Goal: Task Accomplishment & Management: Use online tool/utility

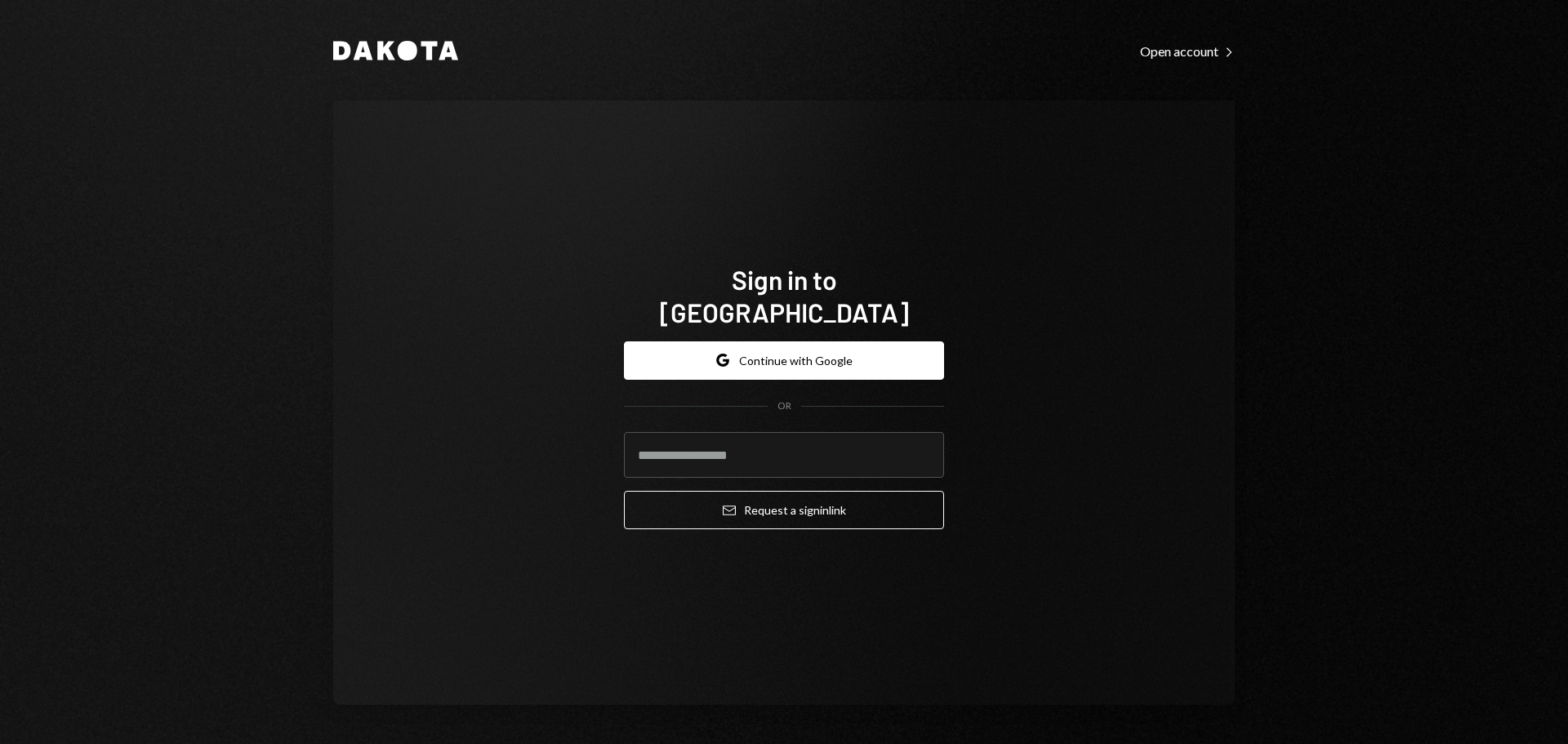
type input "**********"
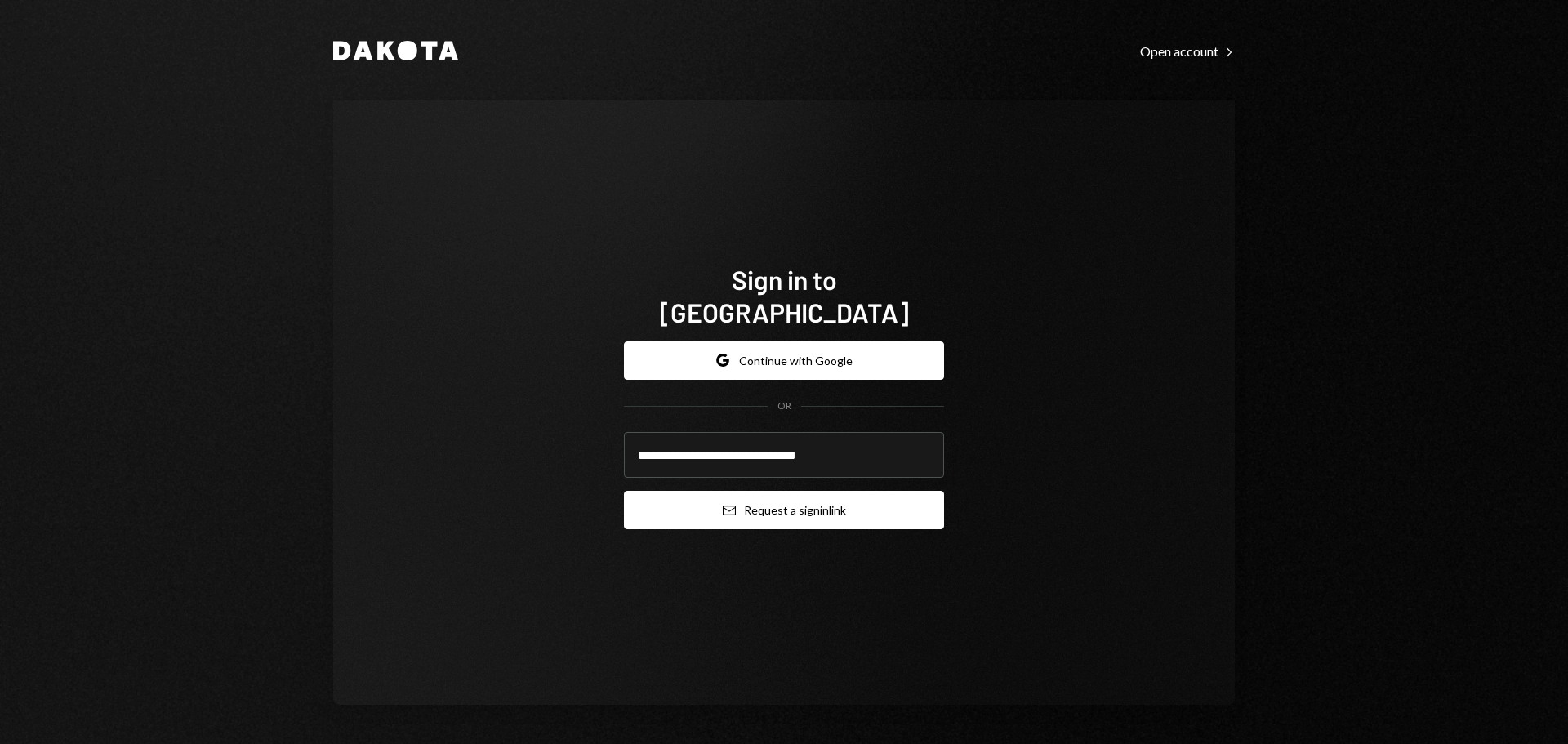
click at [768, 498] on button "Email Request a sign in link" at bounding box center [783, 509] width 320 height 38
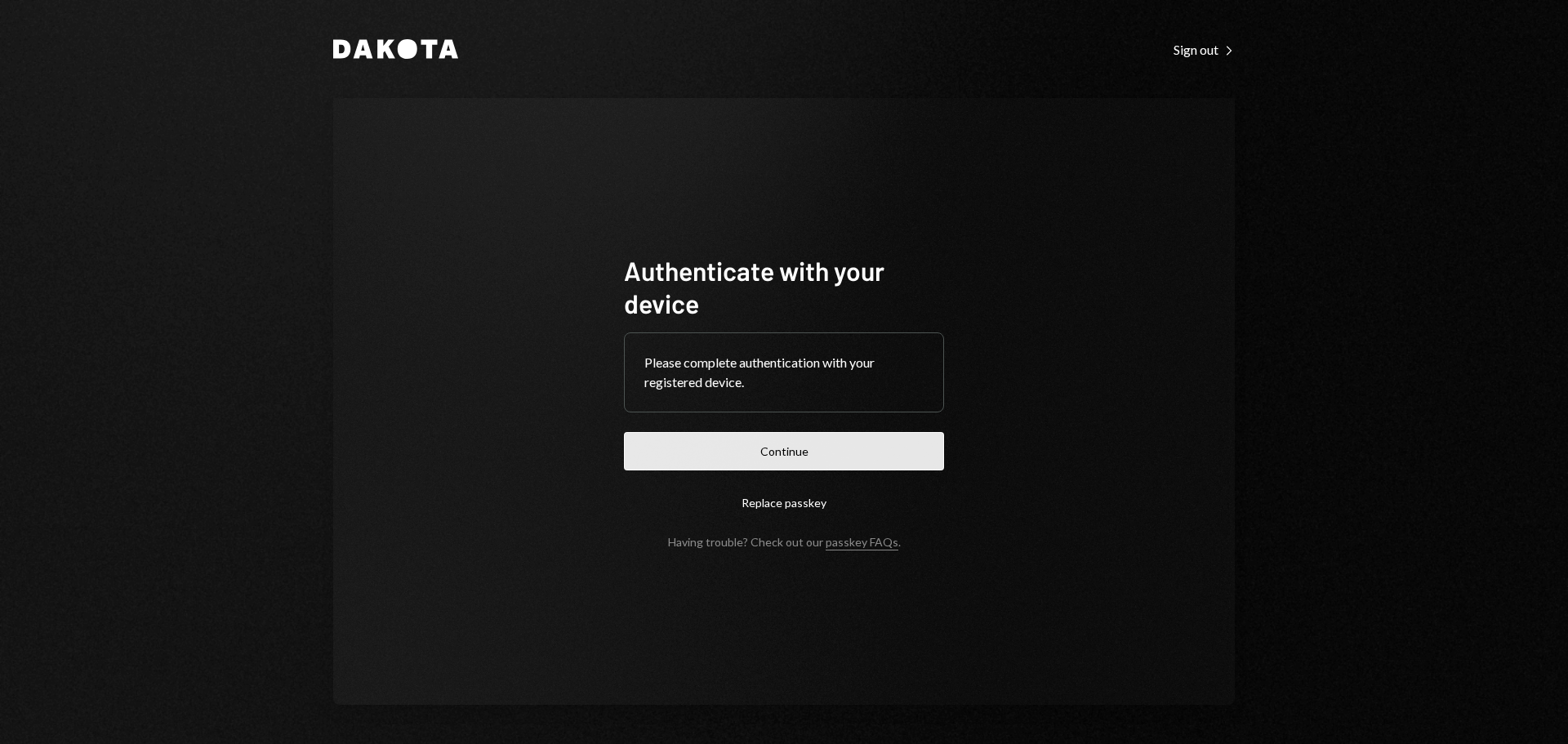
click at [736, 444] on button "Continue" at bounding box center [783, 450] width 320 height 38
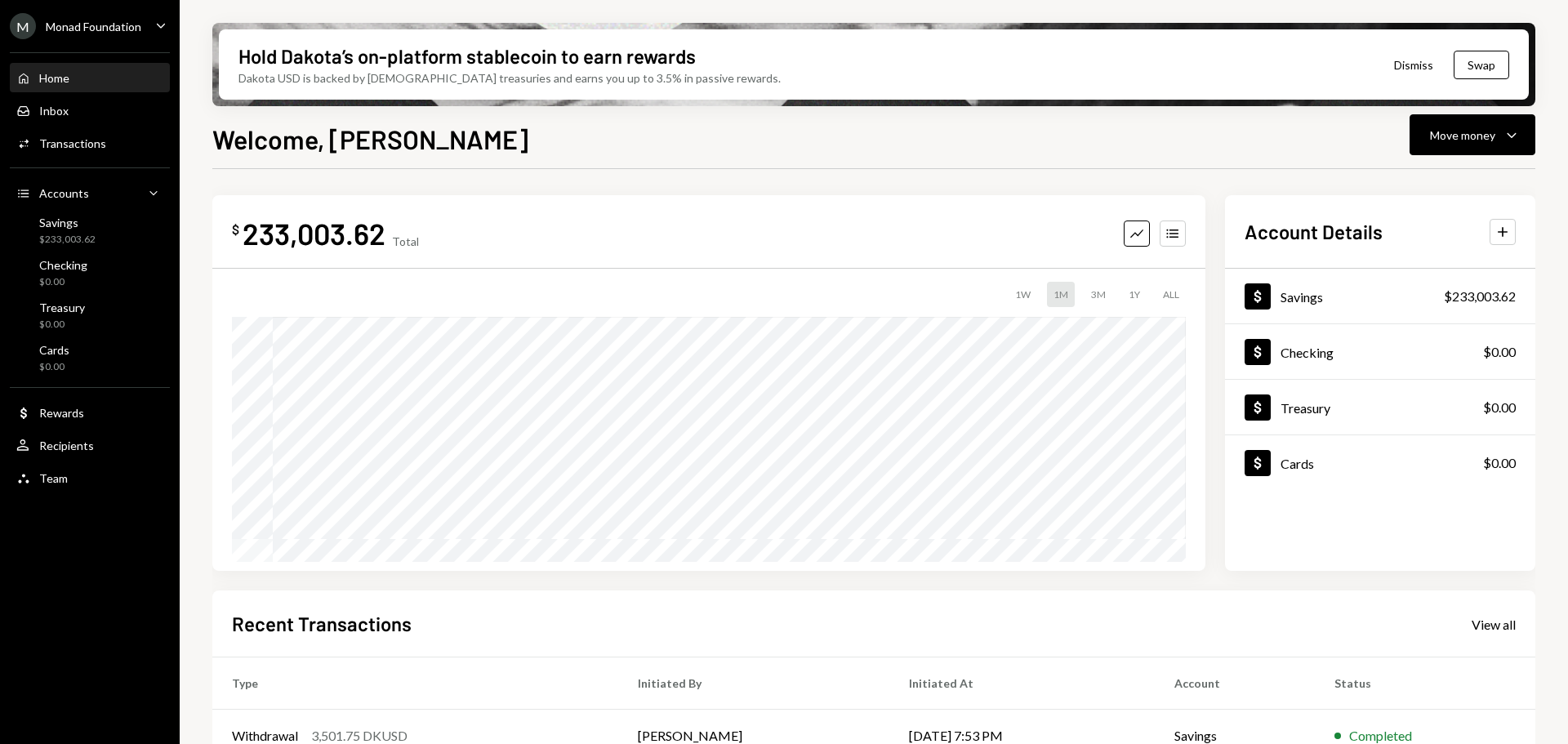
click at [110, 13] on div "M Monad Foundation" at bounding box center [76, 25] width 132 height 26
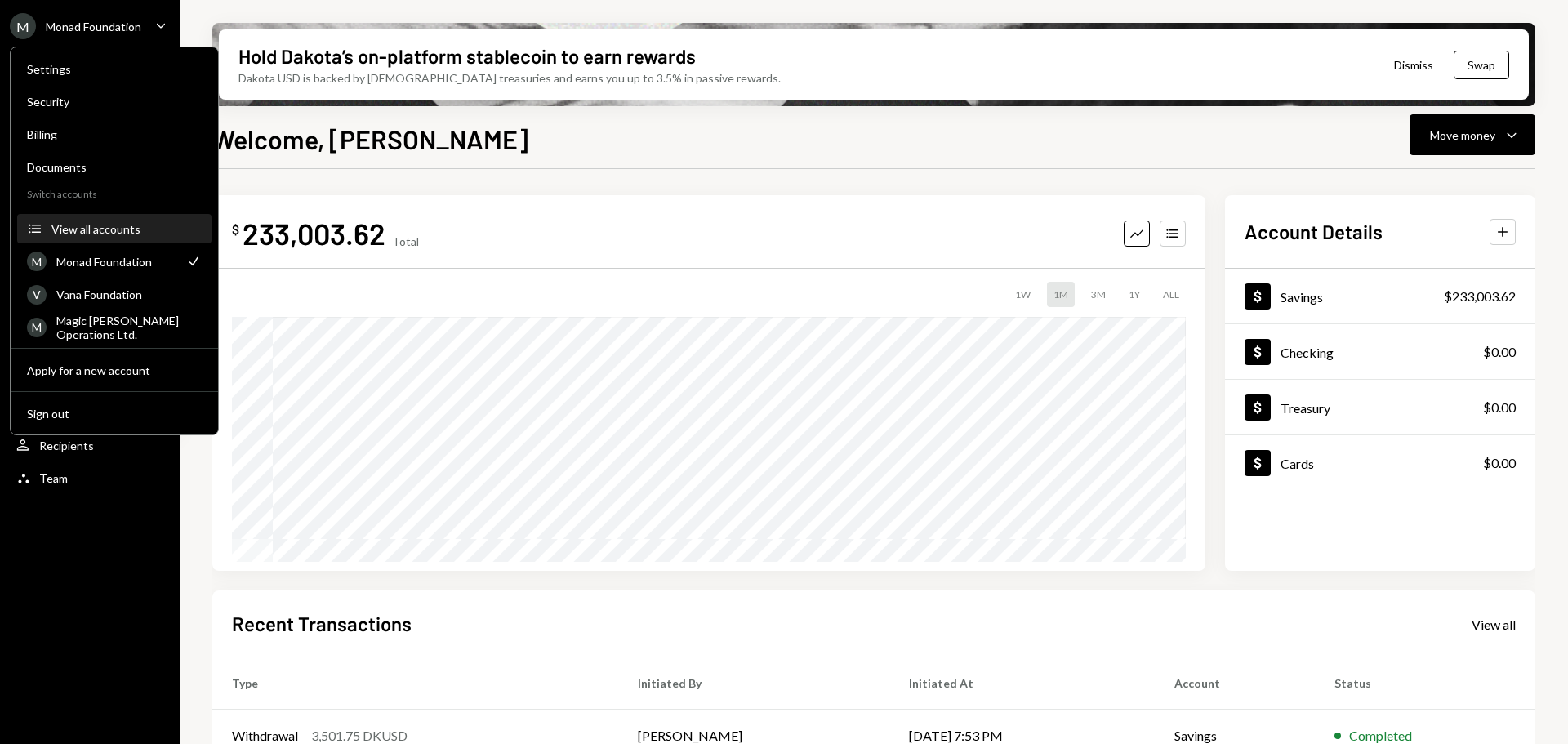
click at [96, 235] on button "Accounts View all accounts" at bounding box center [114, 229] width 194 height 30
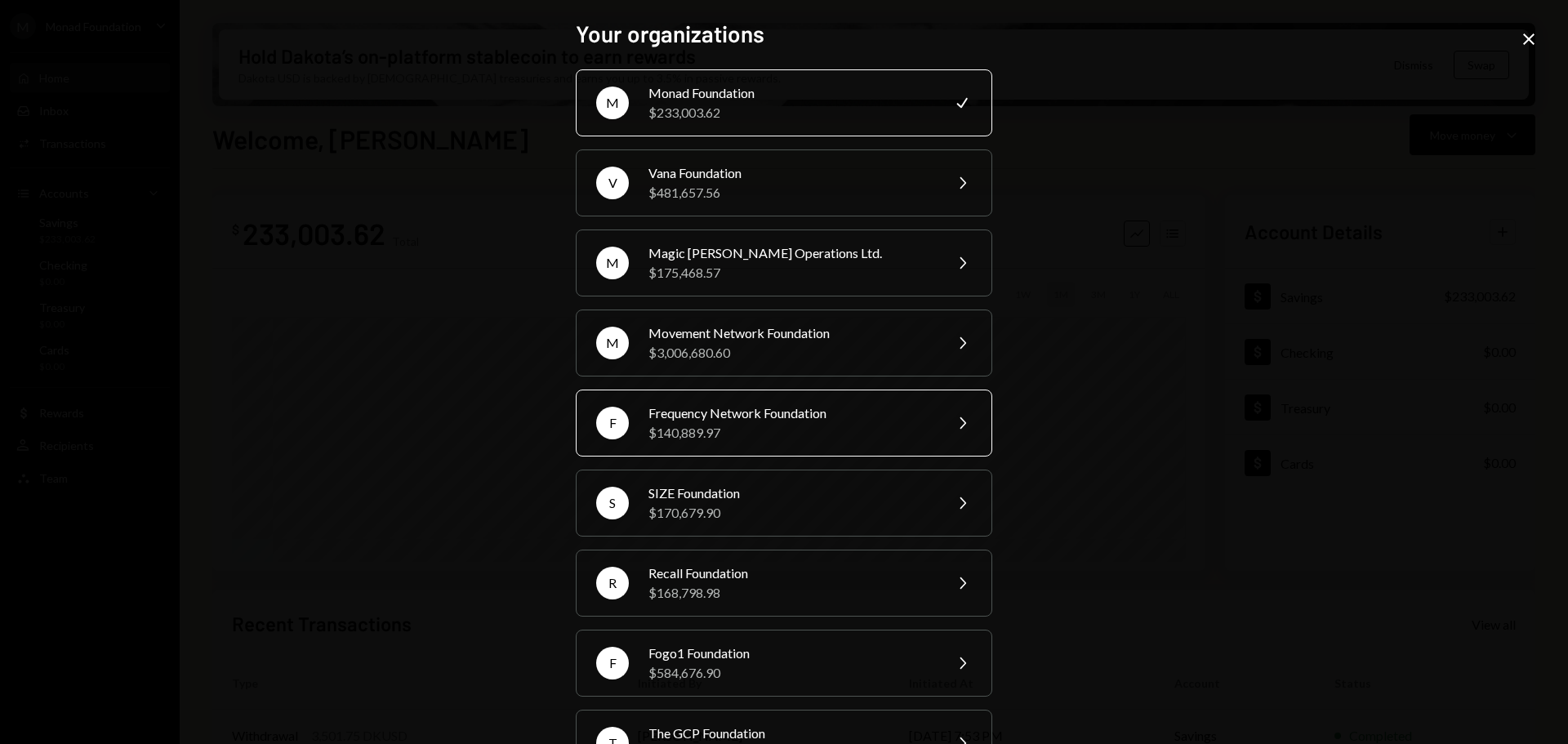
click at [774, 429] on div "$140,889.97" at bounding box center [790, 432] width 284 height 19
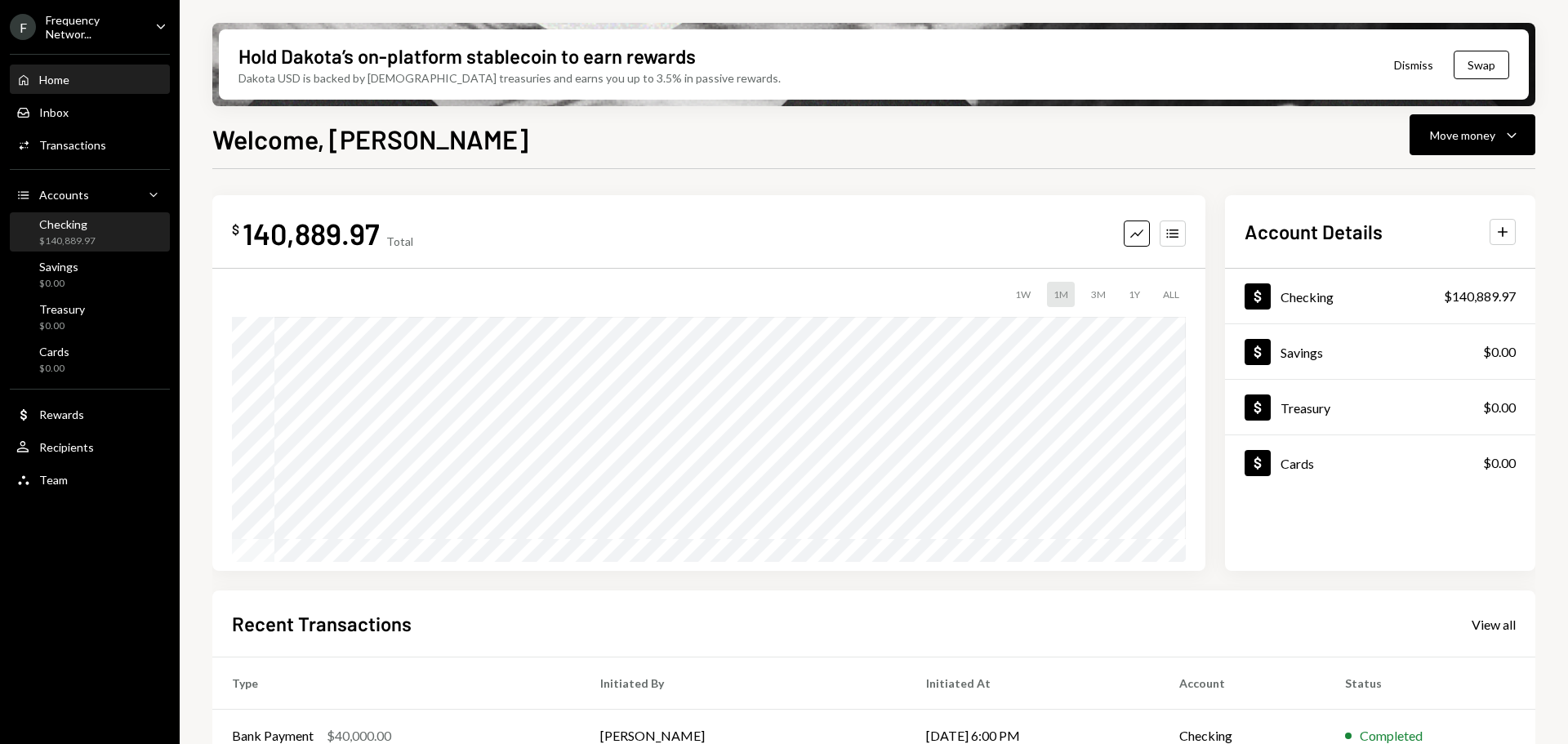
click at [74, 239] on div "$140,889.97" at bounding box center [67, 241] width 57 height 13
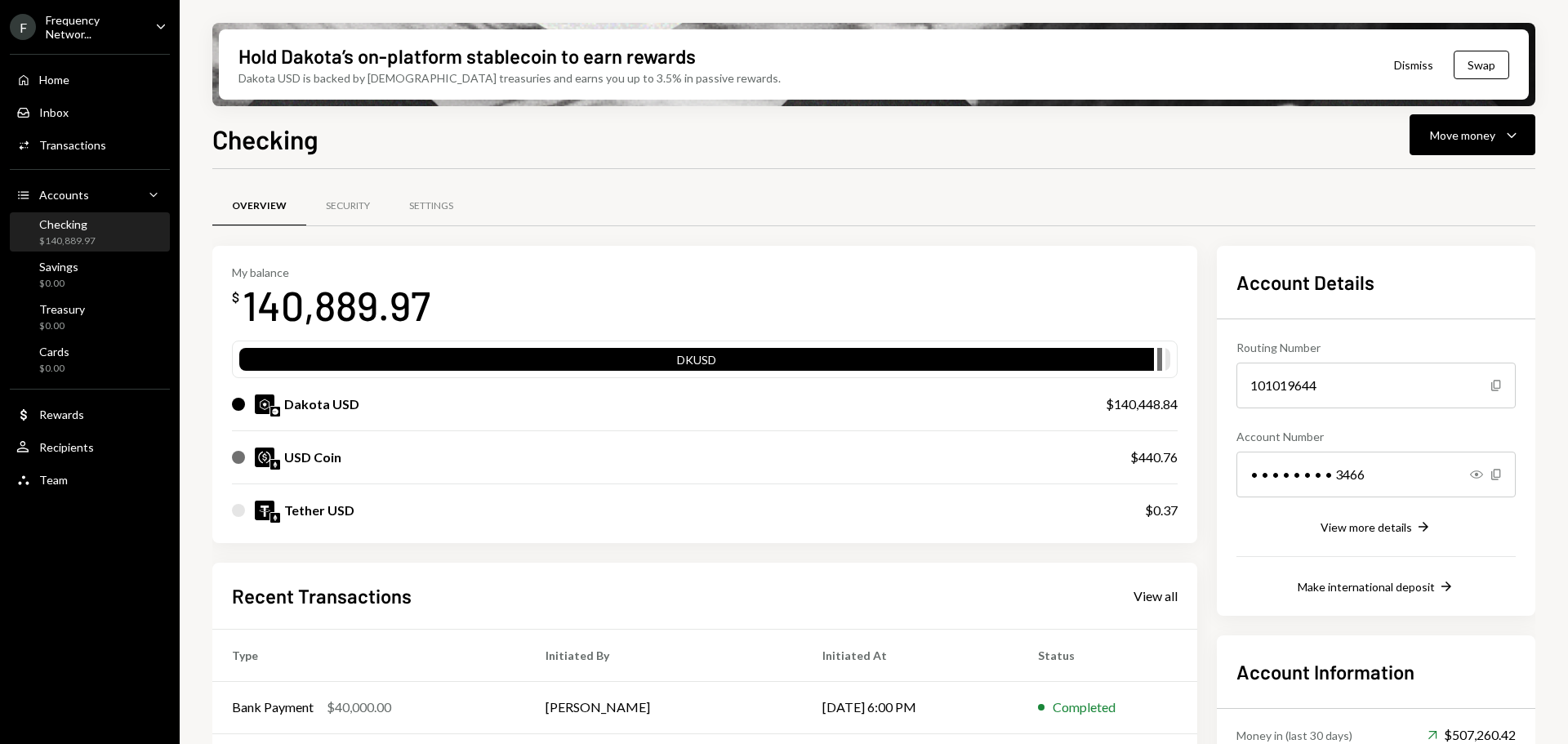
click at [88, 232] on div "Checking $140,889.97" at bounding box center [67, 232] width 57 height 31
click at [100, 29] on div "Frequency Networ..." at bounding box center [94, 26] width 96 height 28
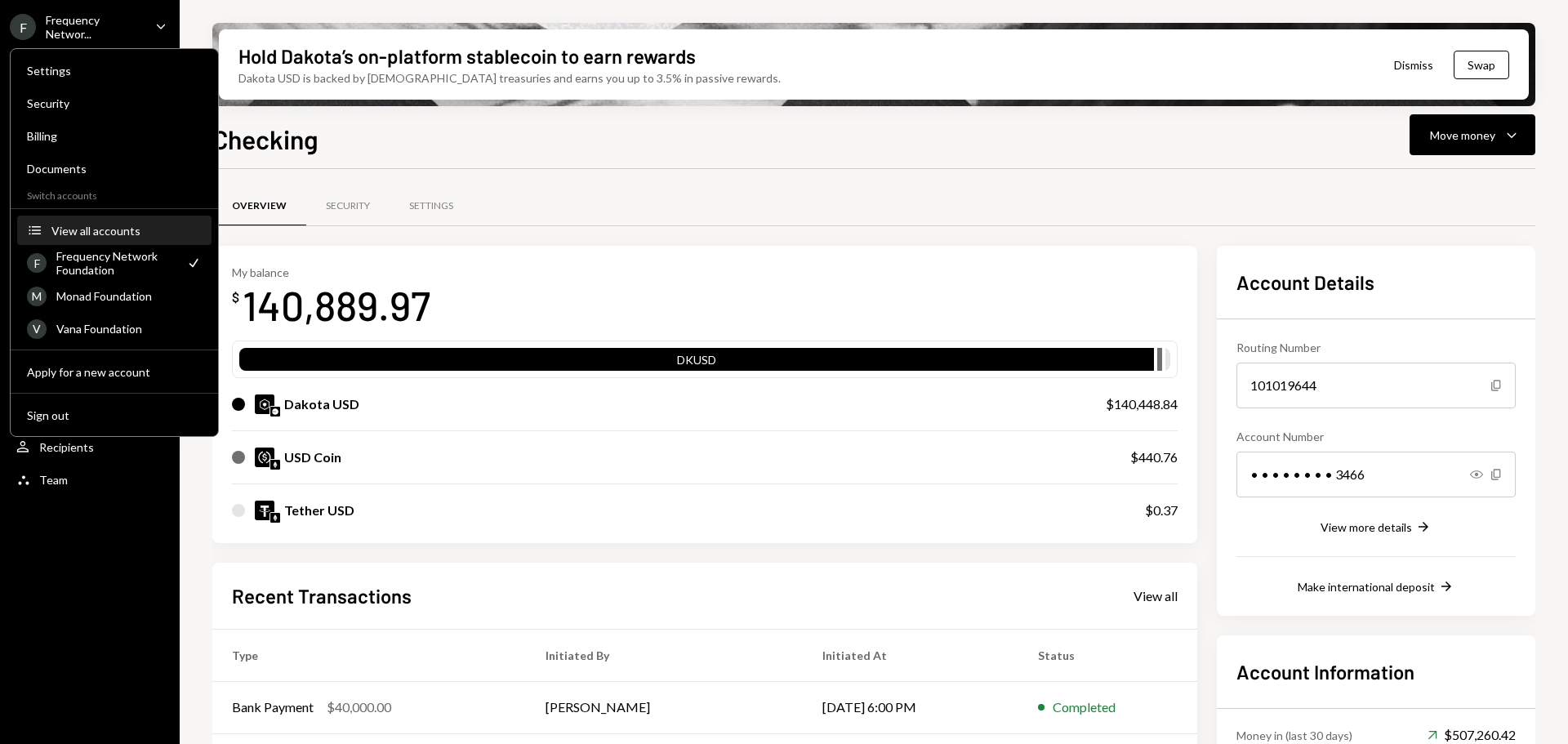
click at [84, 222] on button "Accounts View all accounts" at bounding box center [114, 230] width 194 height 30
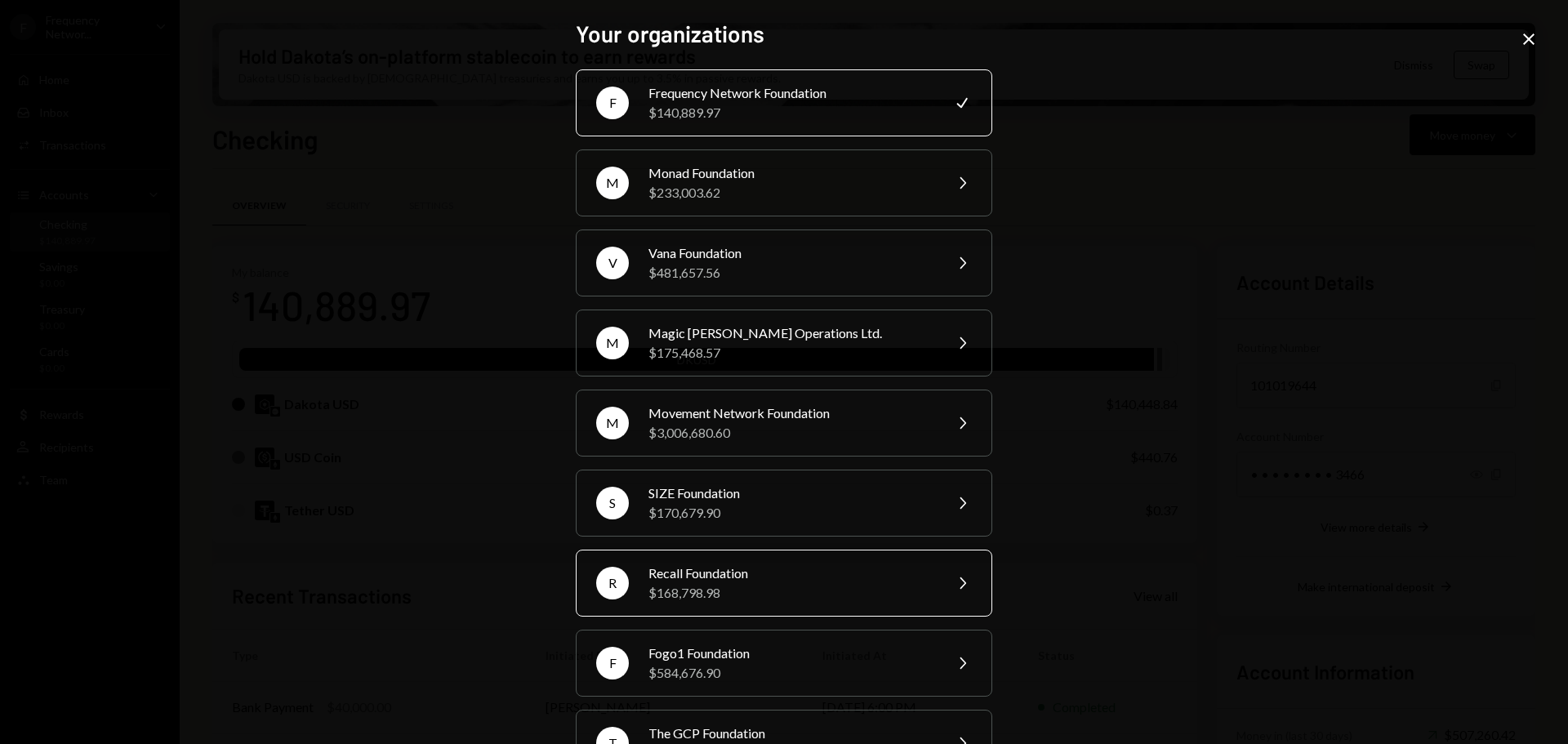
click at [742, 586] on div "$168,798.98" at bounding box center [790, 592] width 284 height 19
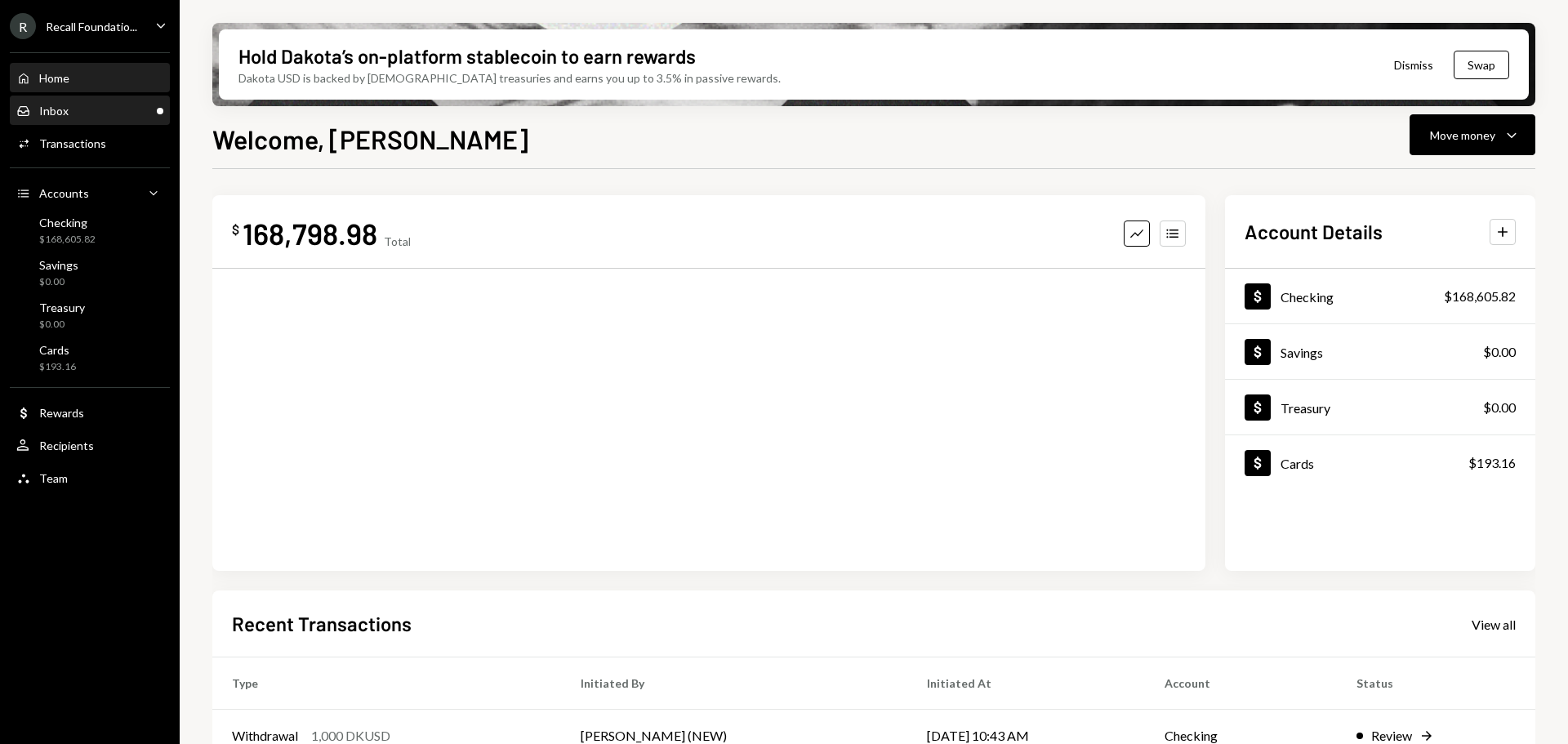
click at [68, 114] on div "Inbox Inbox" at bounding box center [89, 111] width 147 height 14
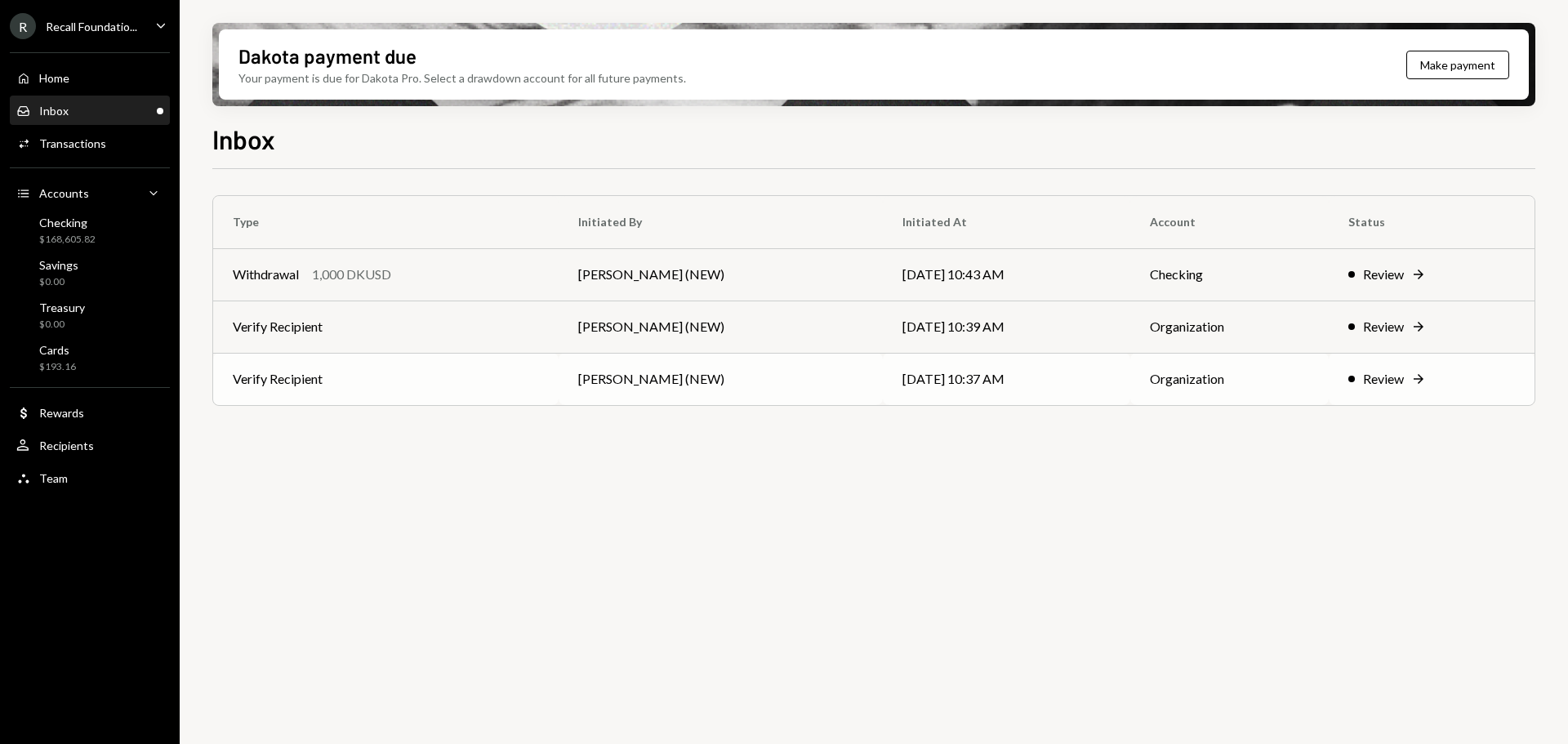
click at [434, 379] on td "Verify Recipient" at bounding box center [386, 379] width 345 height 52
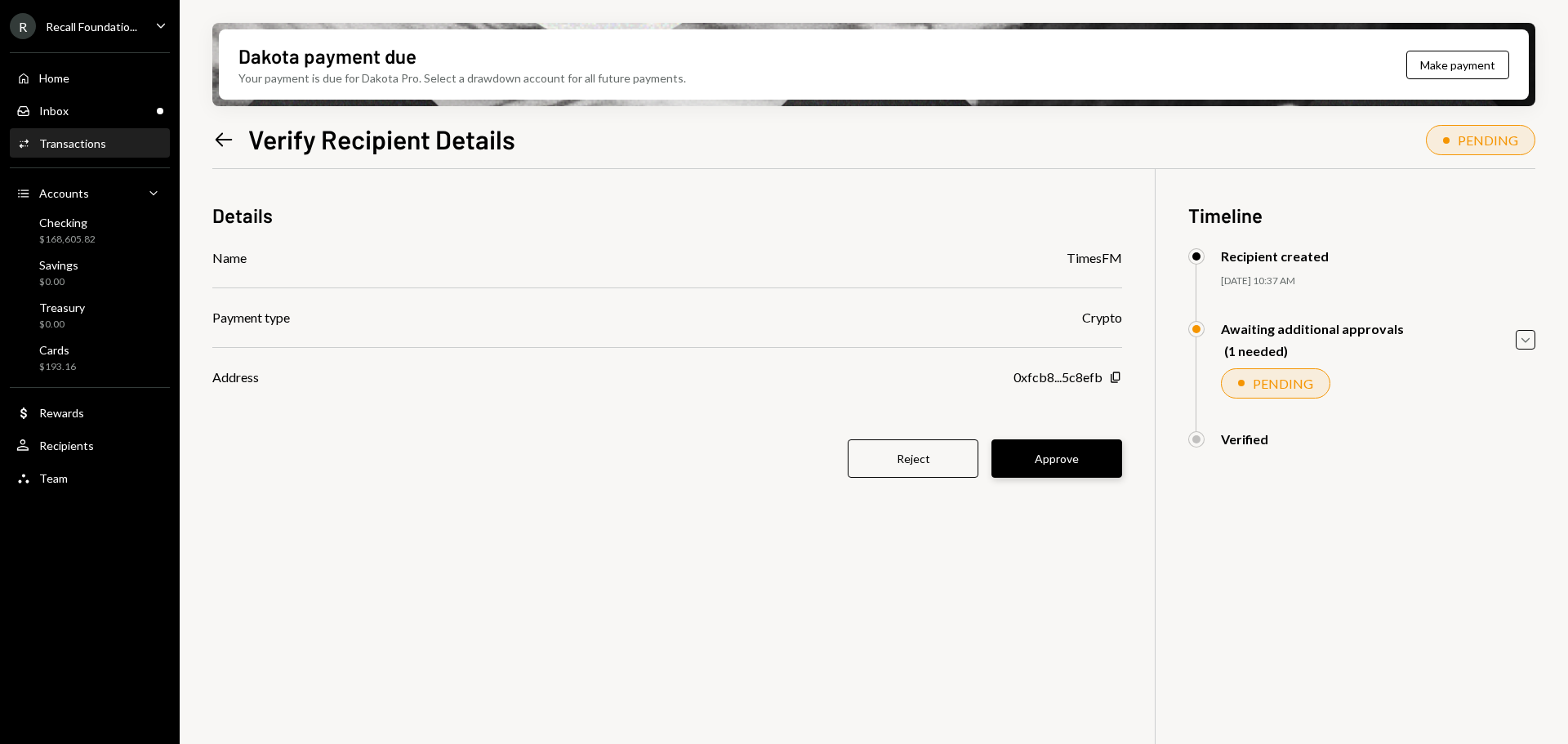
click at [1044, 456] on button "Approve" at bounding box center [1057, 458] width 131 height 38
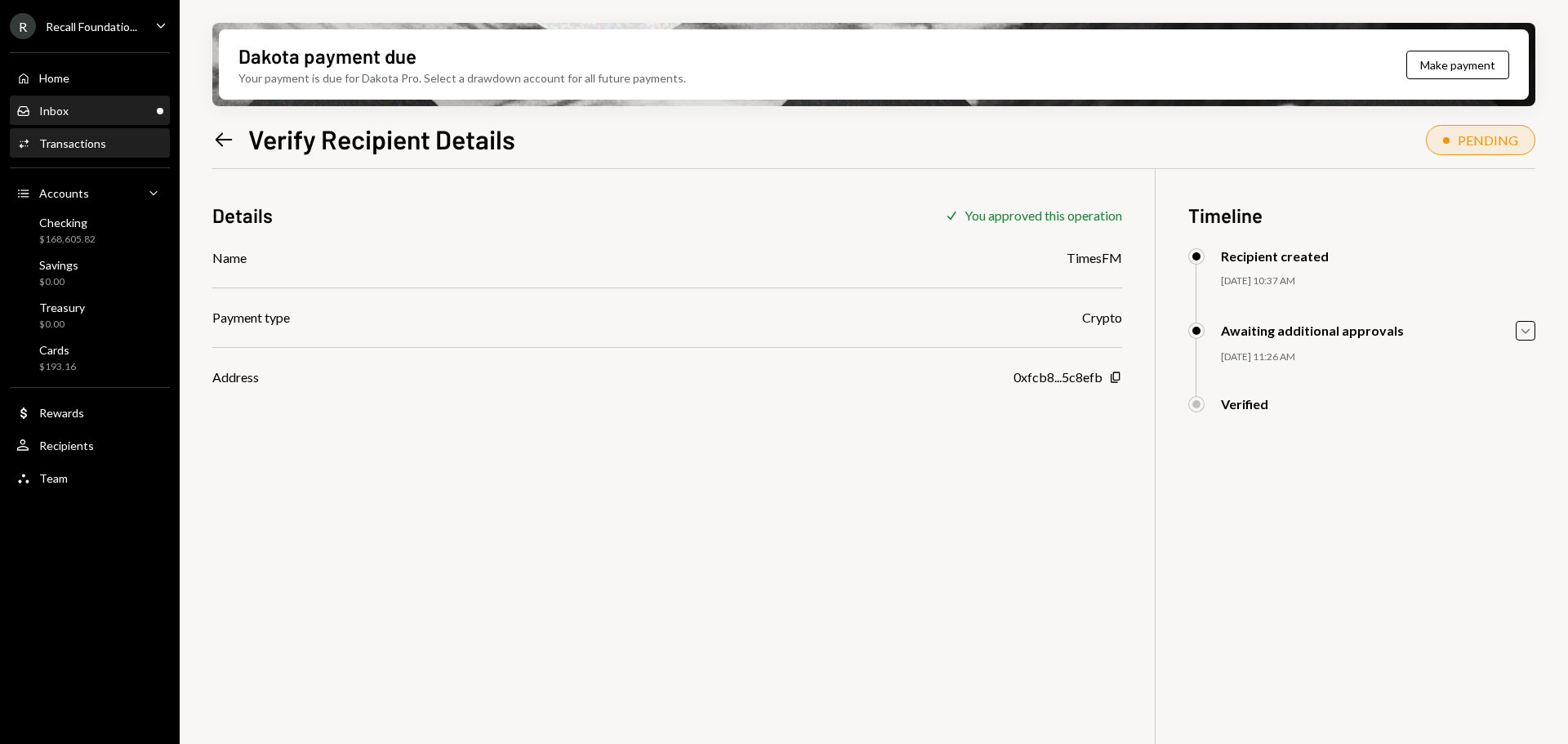
click at [93, 114] on div "Inbox Inbox" at bounding box center [89, 111] width 147 height 14
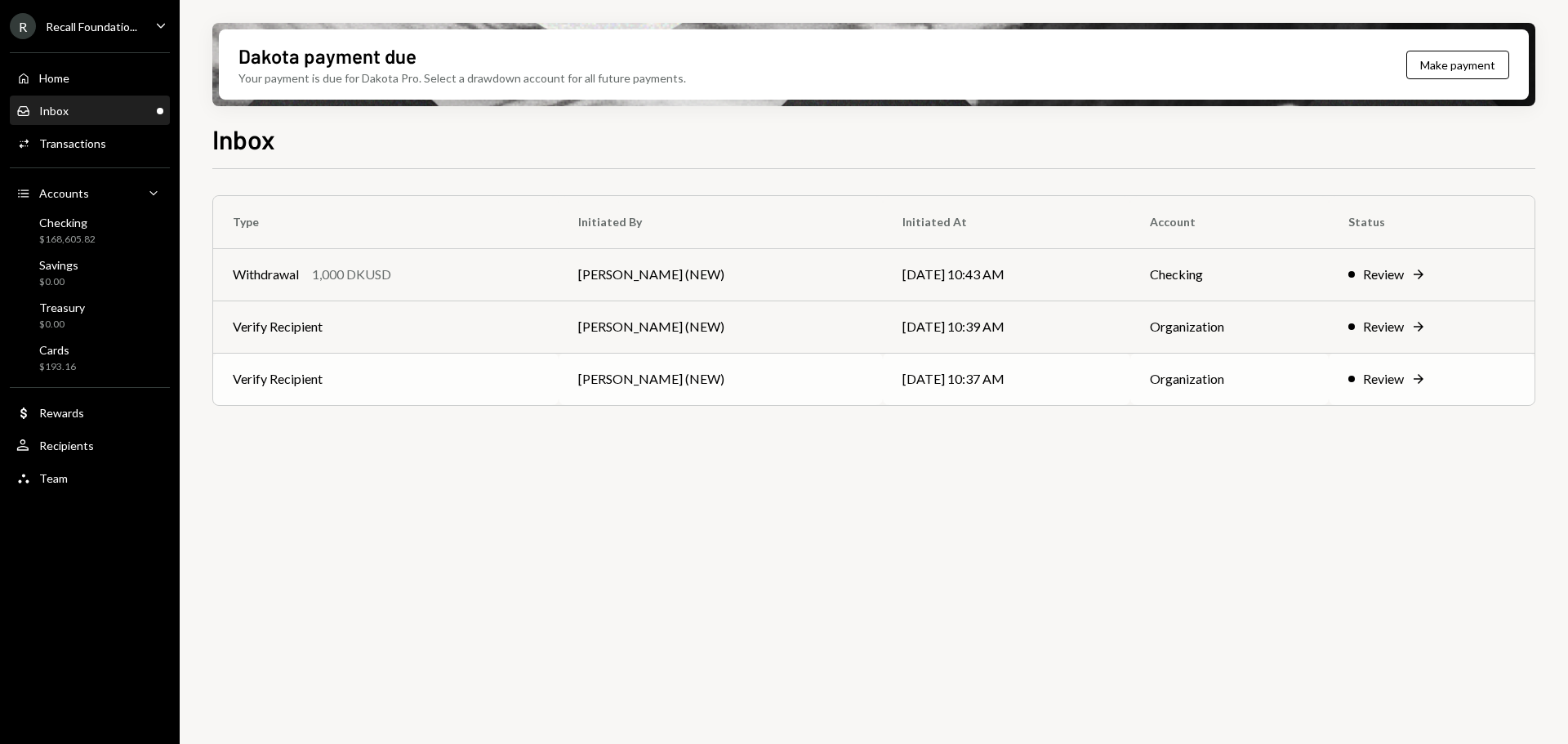
click at [515, 375] on td "Verify Recipient" at bounding box center [386, 379] width 345 height 52
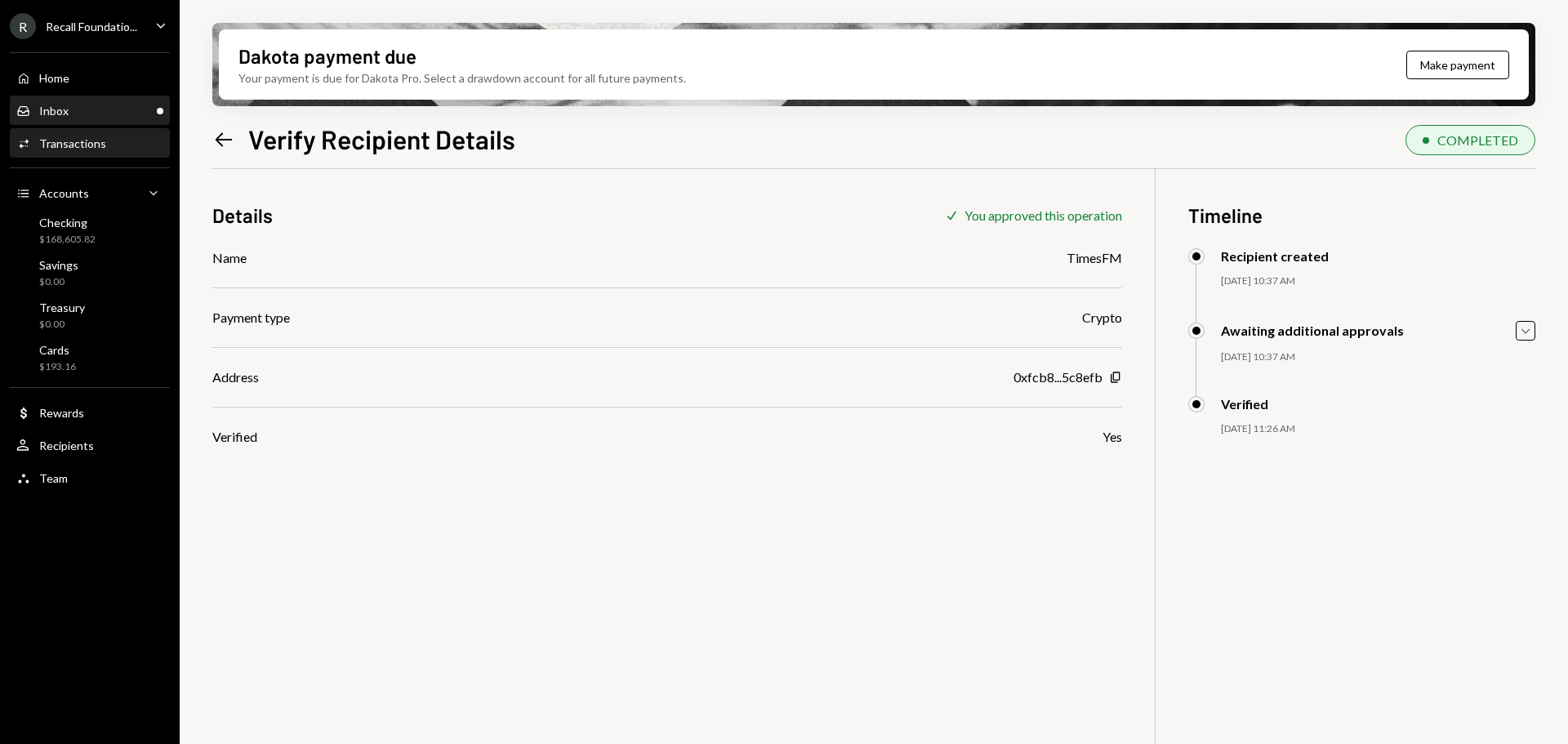
click at [84, 100] on div "Inbox Inbox" at bounding box center [89, 111] width 147 height 28
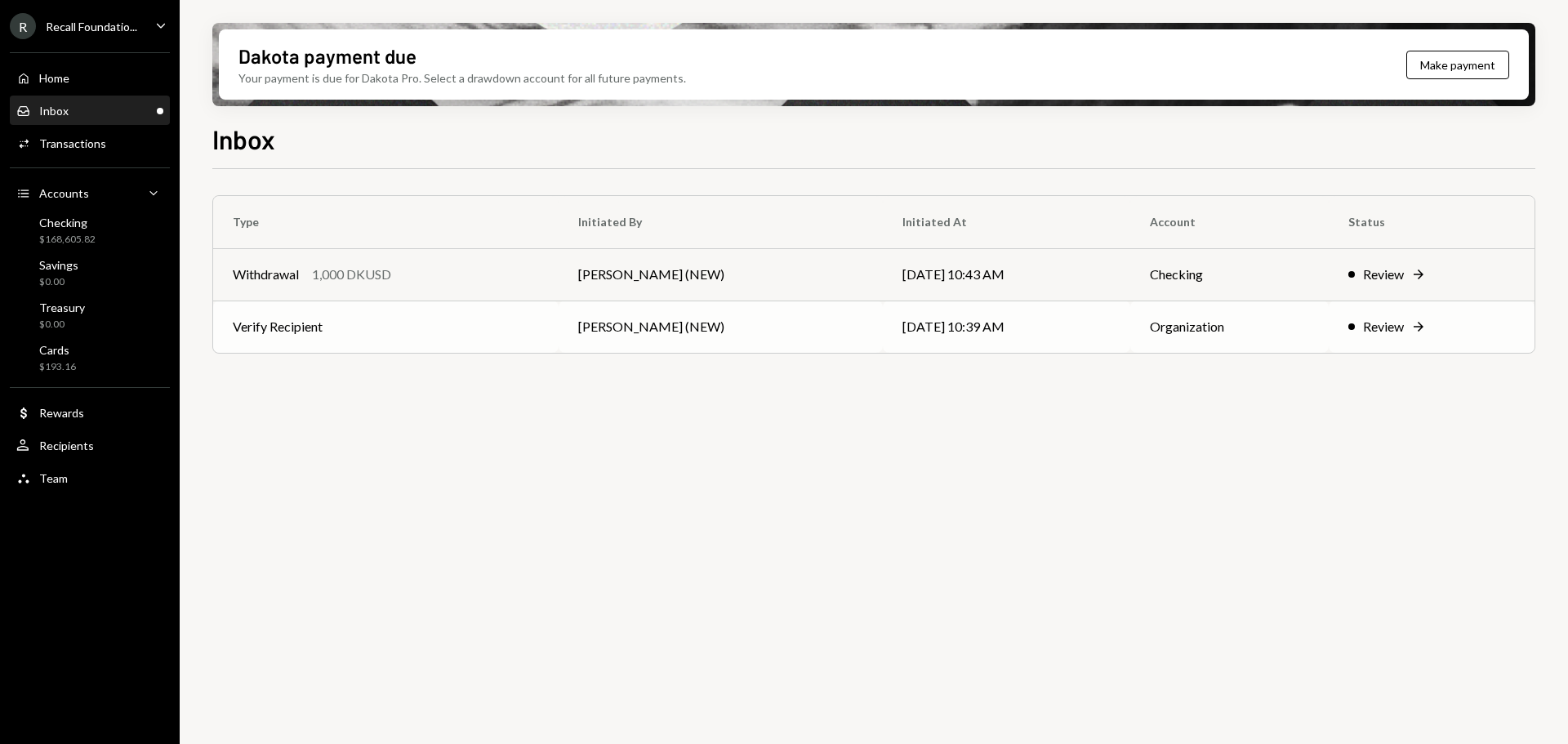
click at [448, 338] on td "Verify Recipient" at bounding box center [386, 326] width 345 height 52
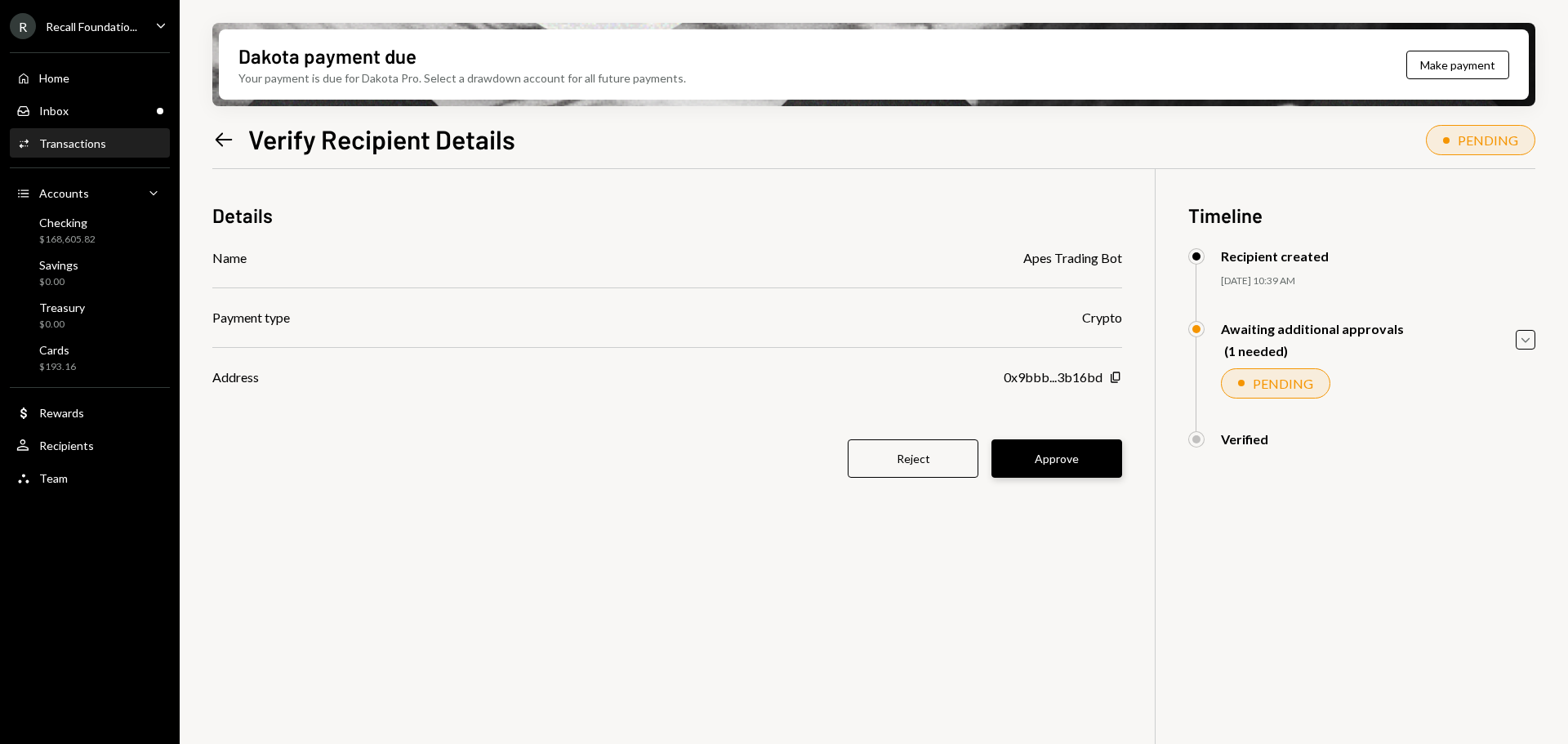
click at [1059, 456] on button "Approve" at bounding box center [1057, 458] width 131 height 38
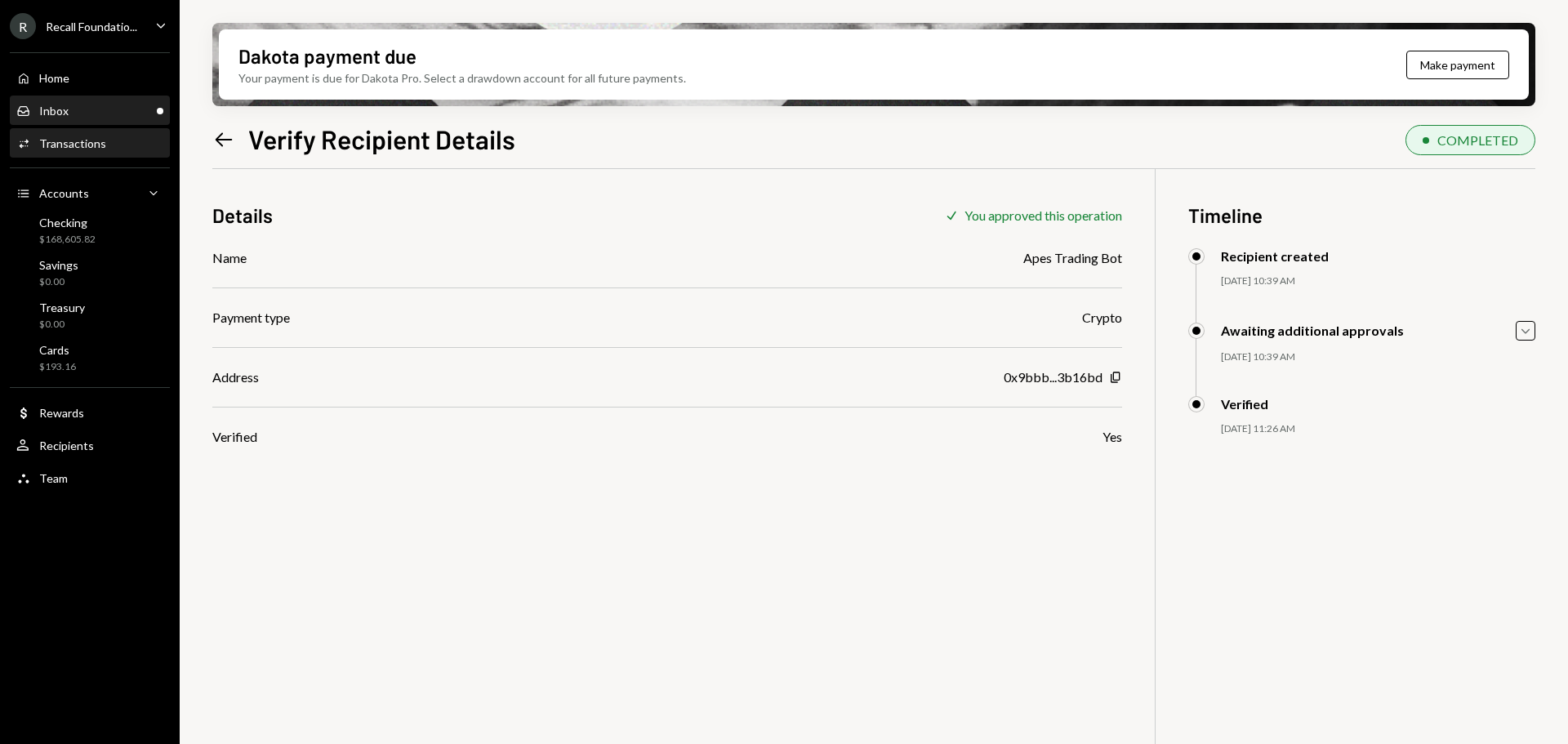
click at [73, 113] on div "Inbox Inbox" at bounding box center [89, 111] width 147 height 14
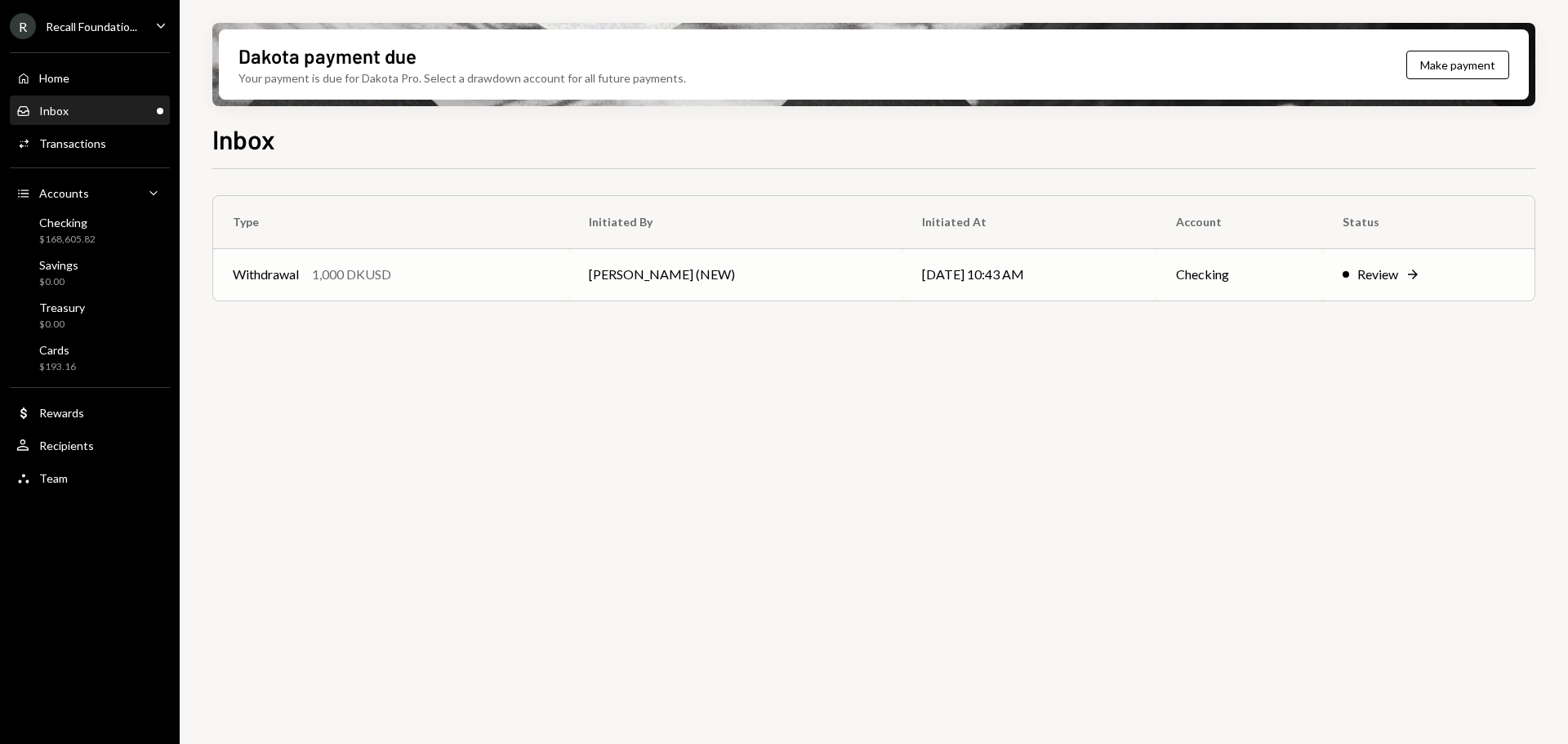
click at [478, 271] on div "Withdrawal 1,000 DKUSD" at bounding box center [391, 274] width 316 height 19
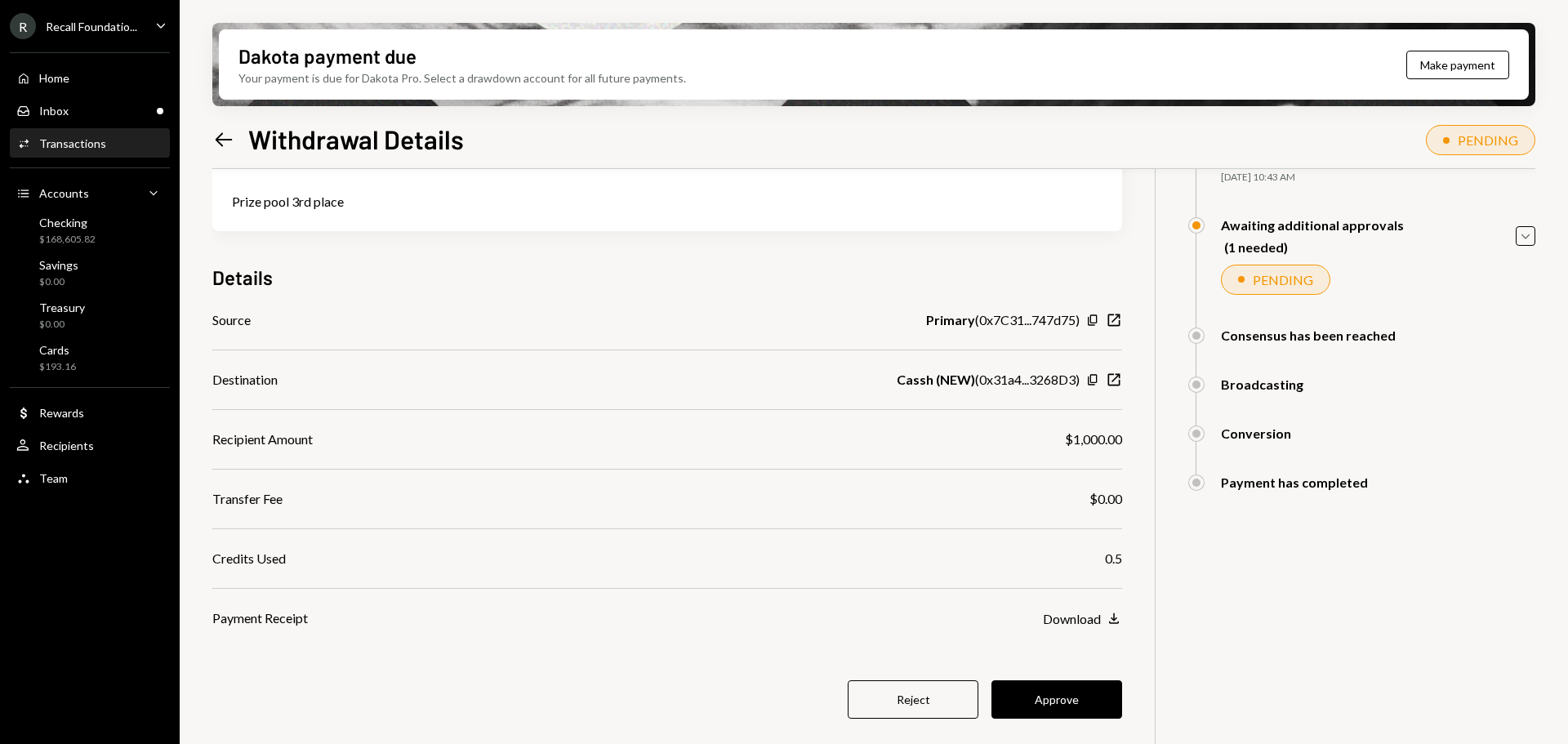
scroll to position [131, 0]
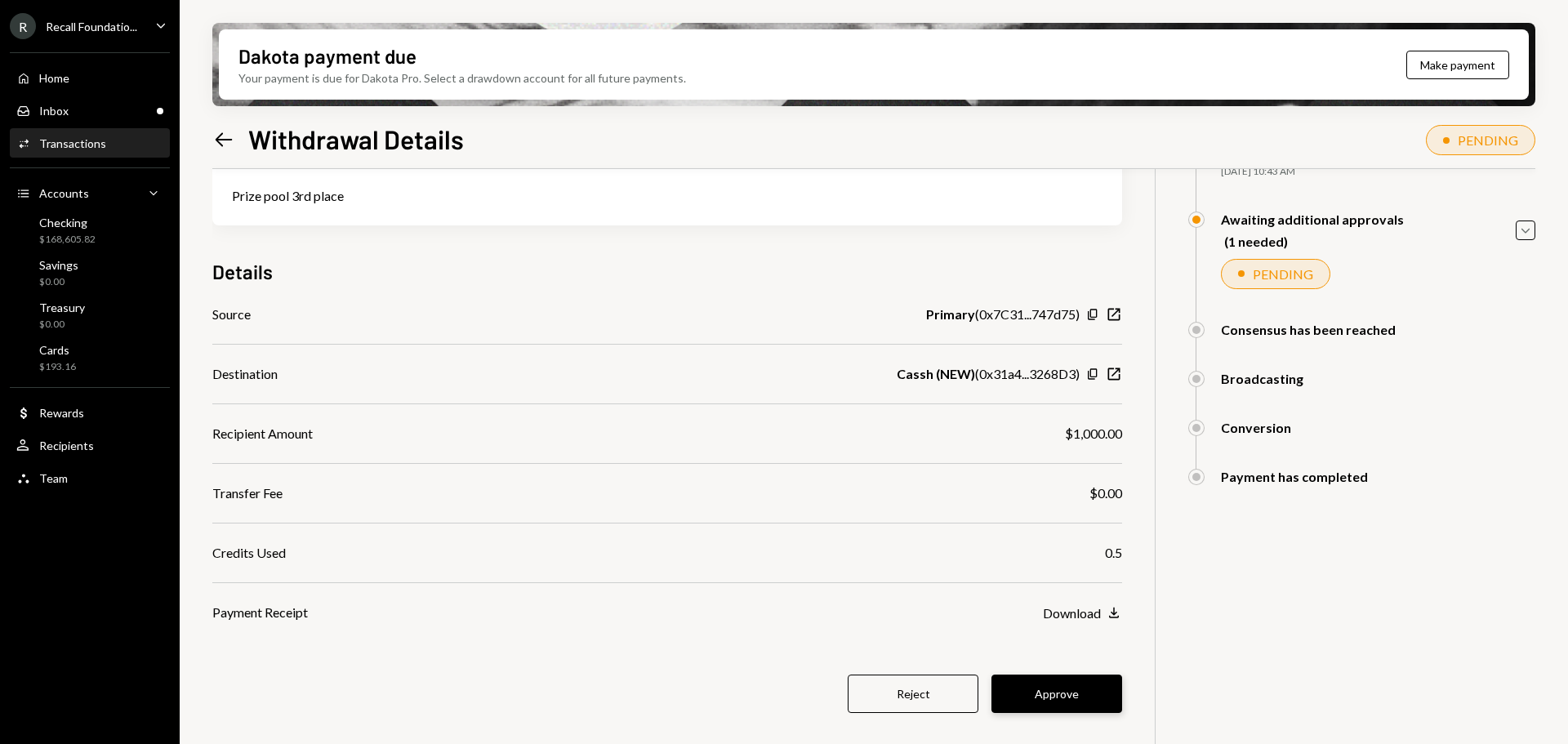
click at [1046, 682] on button "Approve" at bounding box center [1057, 693] width 131 height 38
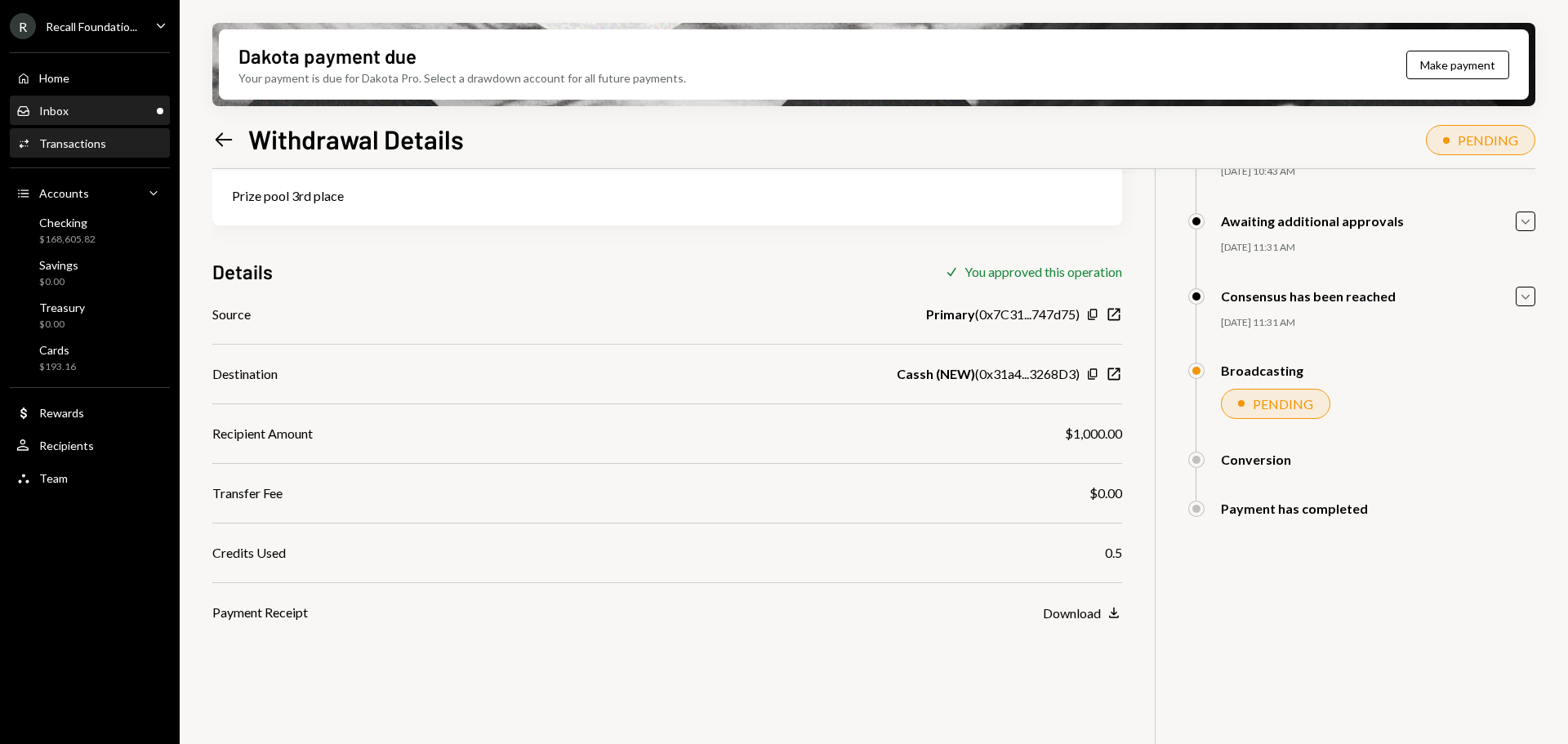
click at [89, 116] on div "Inbox Inbox" at bounding box center [89, 111] width 147 height 14
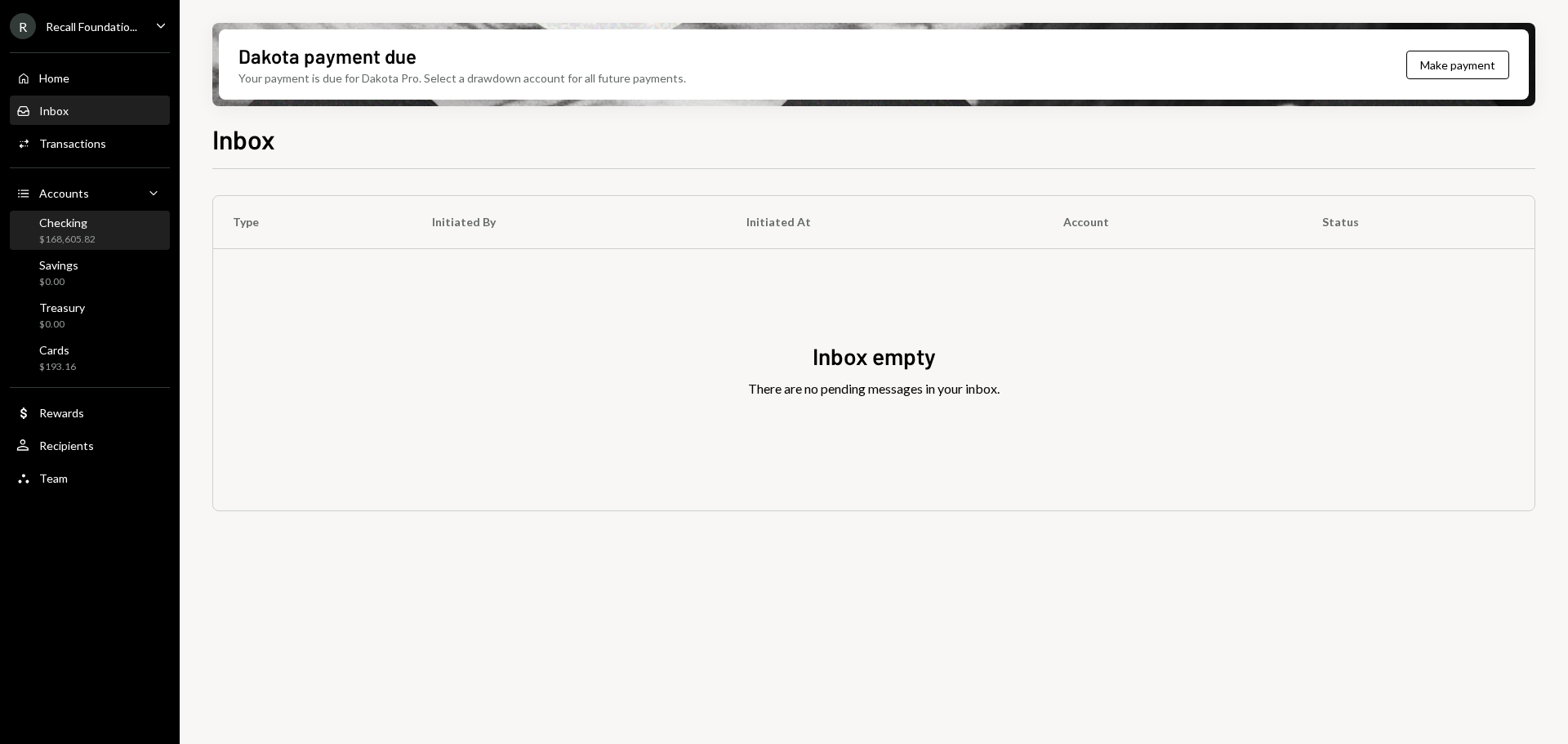
click at [93, 238] on div "$168,605.82" at bounding box center [67, 240] width 57 height 13
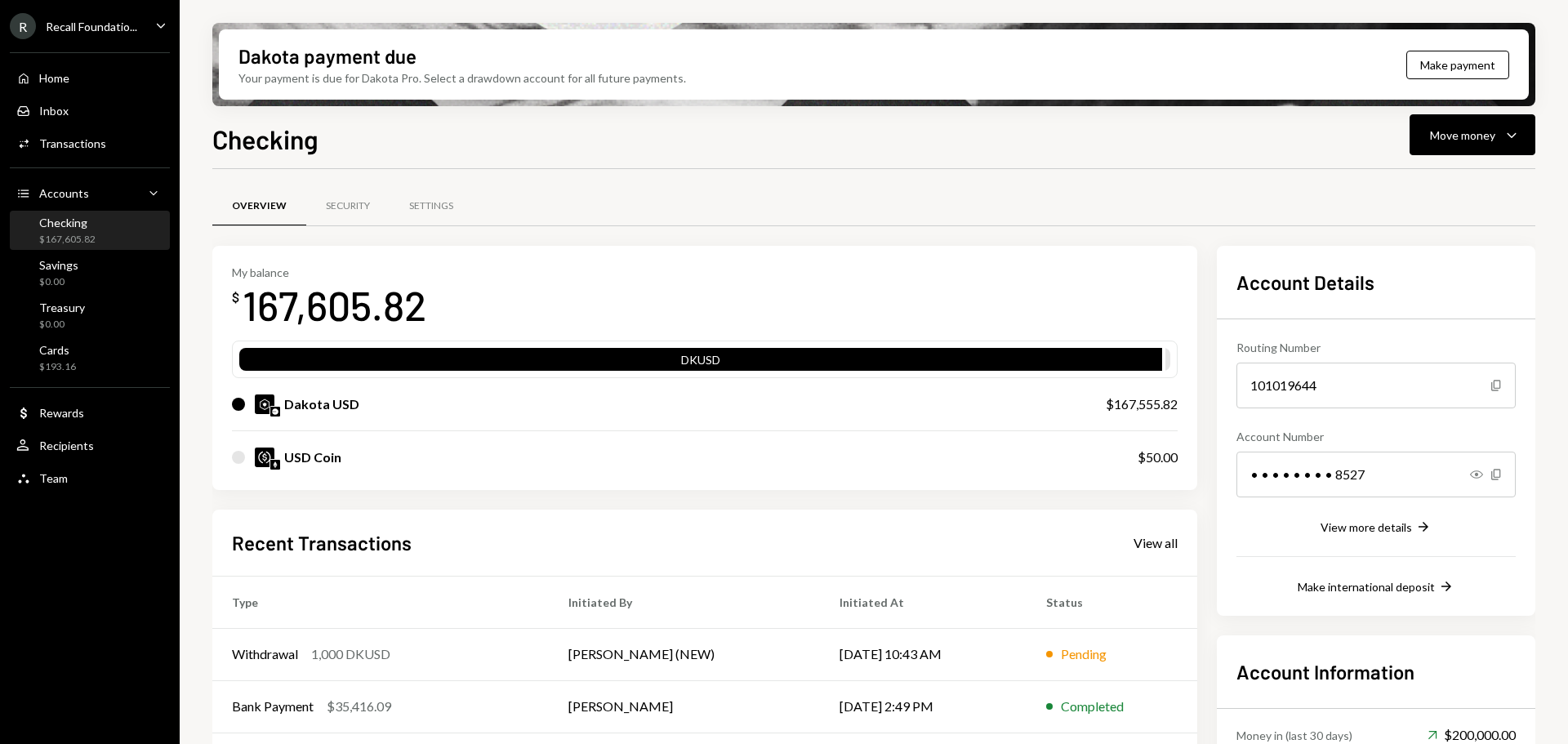
click at [90, 238] on div "$167,605.82" at bounding box center [67, 240] width 57 height 13
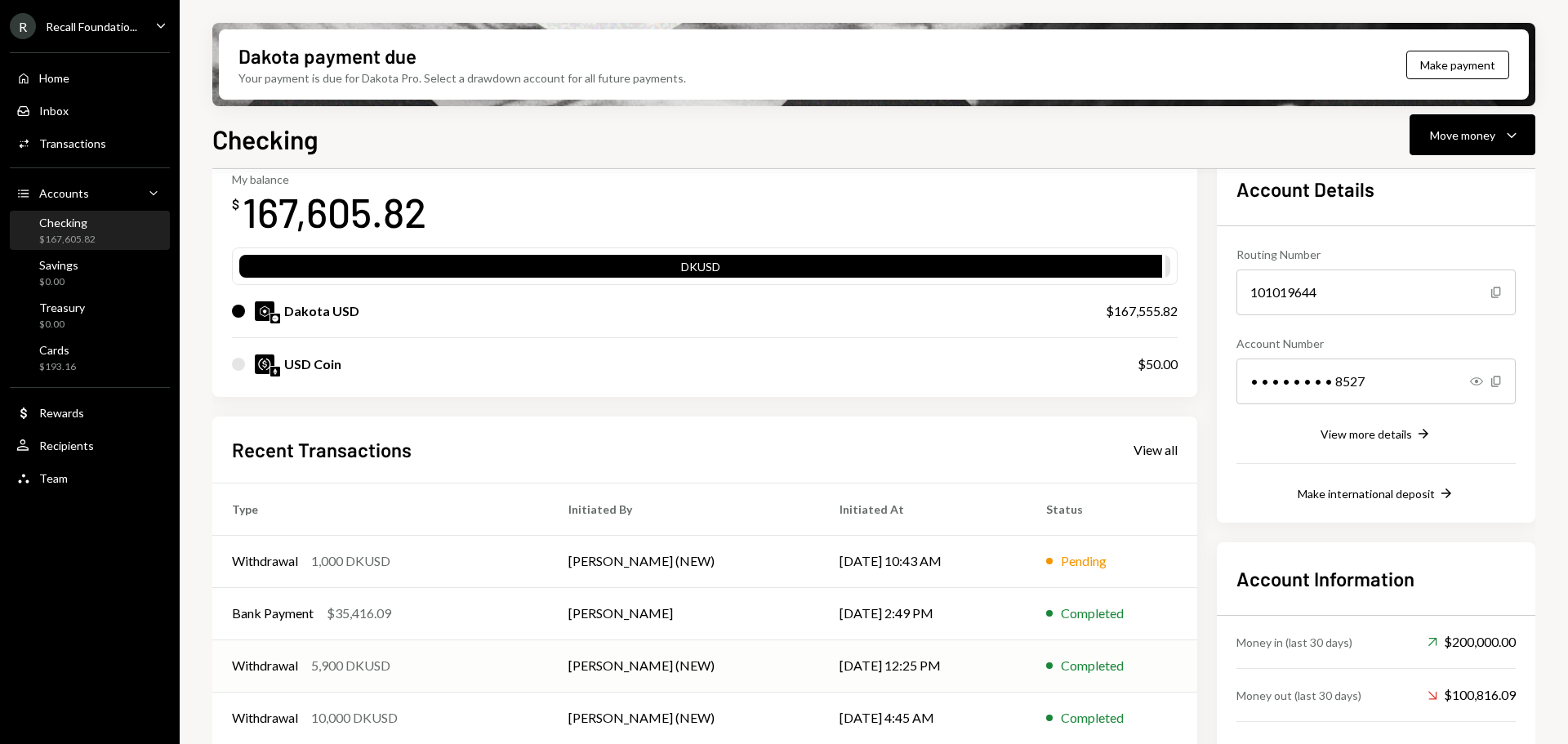
scroll to position [159, 0]
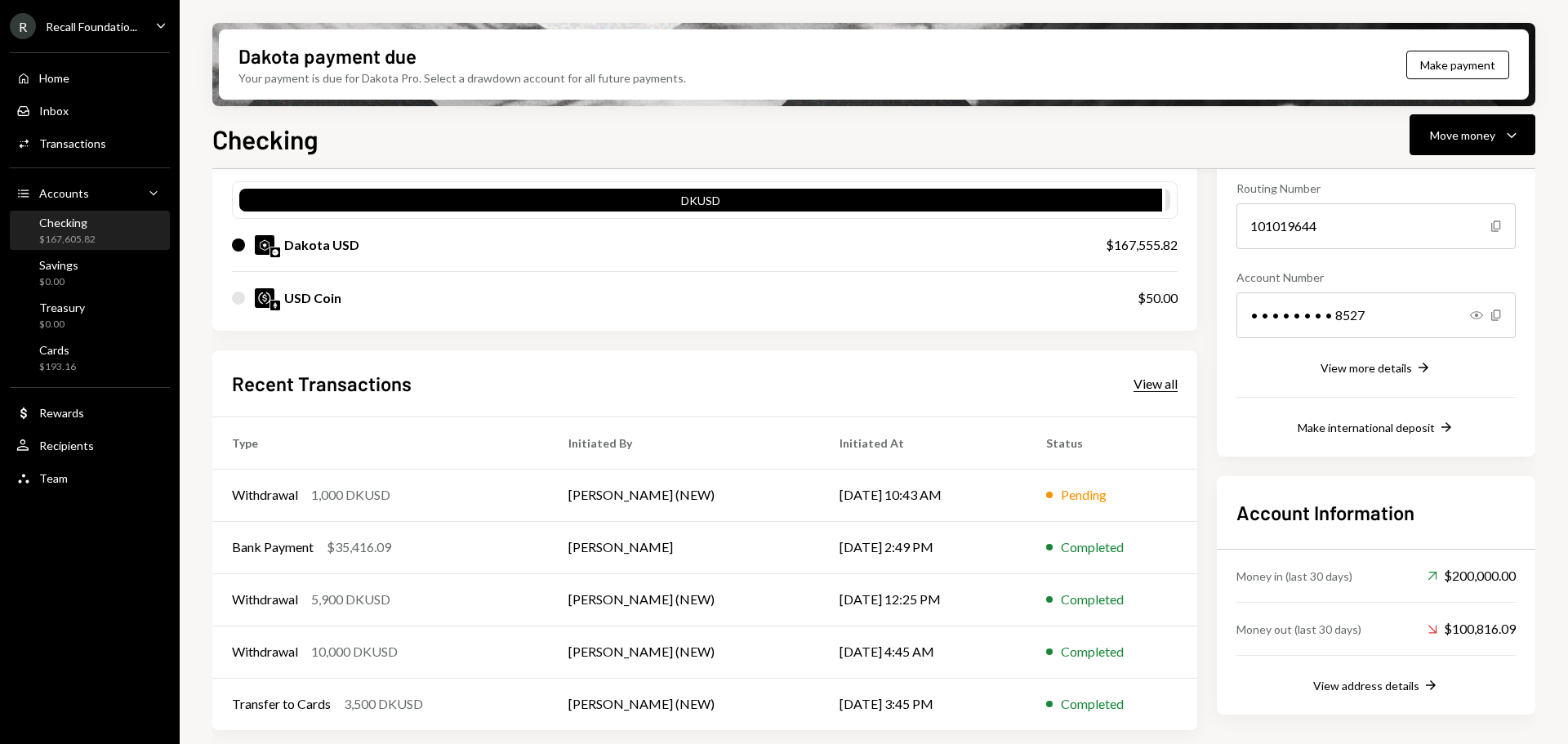
click at [1158, 385] on div "View all" at bounding box center [1155, 383] width 44 height 16
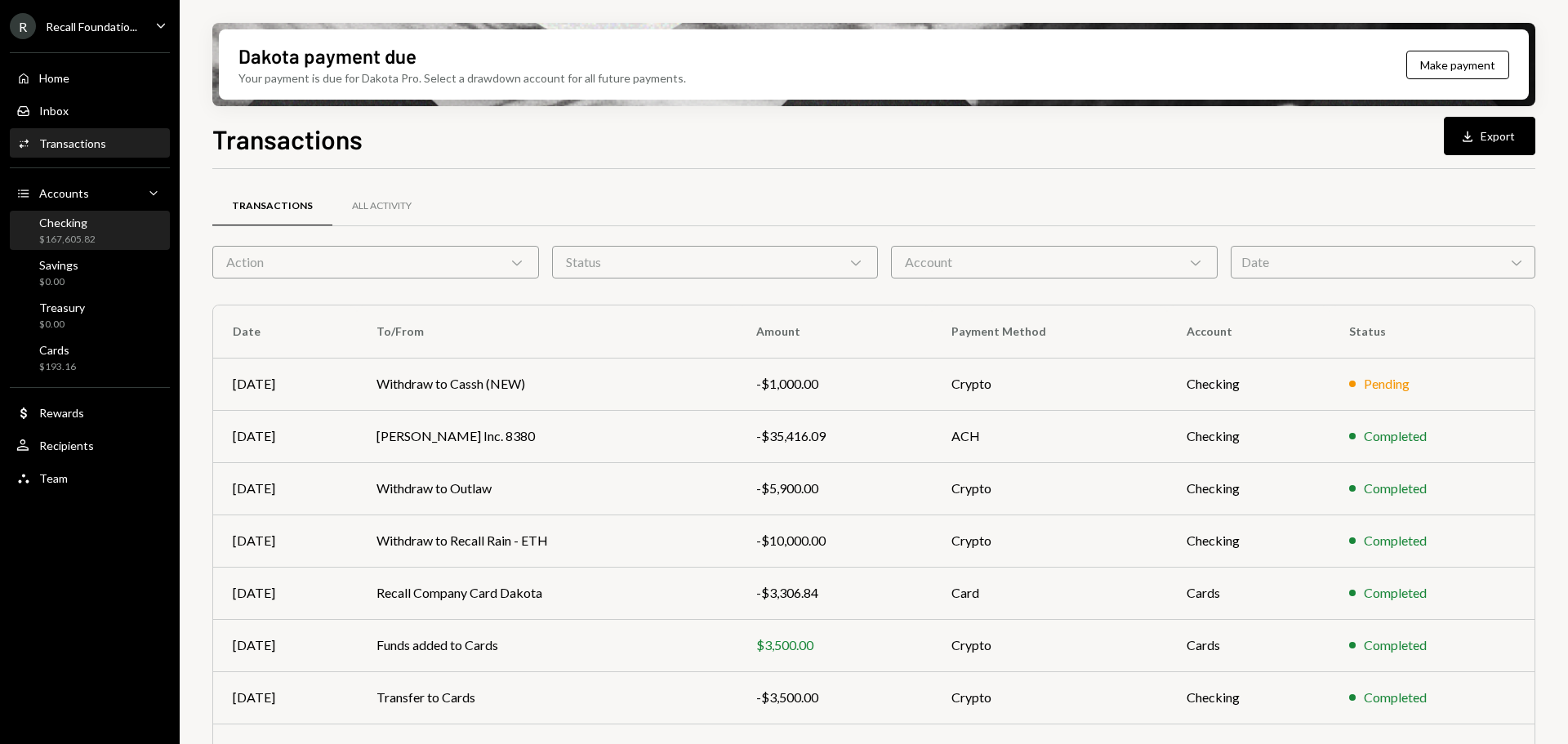
click at [84, 233] on div "$167,605.82" at bounding box center [67, 240] width 57 height 13
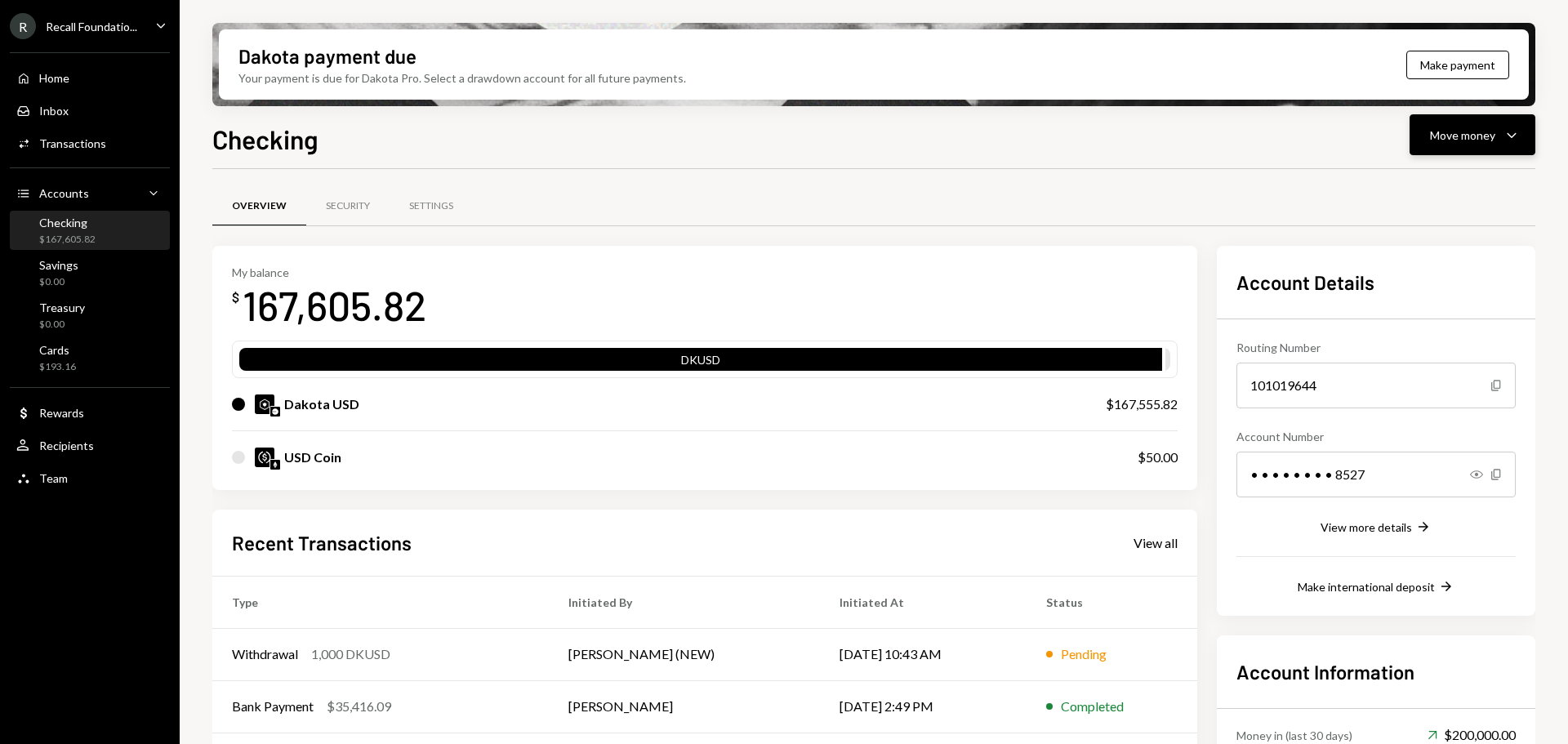
click at [1493, 145] on button "Move money Caret Down" at bounding box center [1472, 134] width 126 height 40
click at [1413, 190] on div "Send" at bounding box center [1459, 184] width 119 height 17
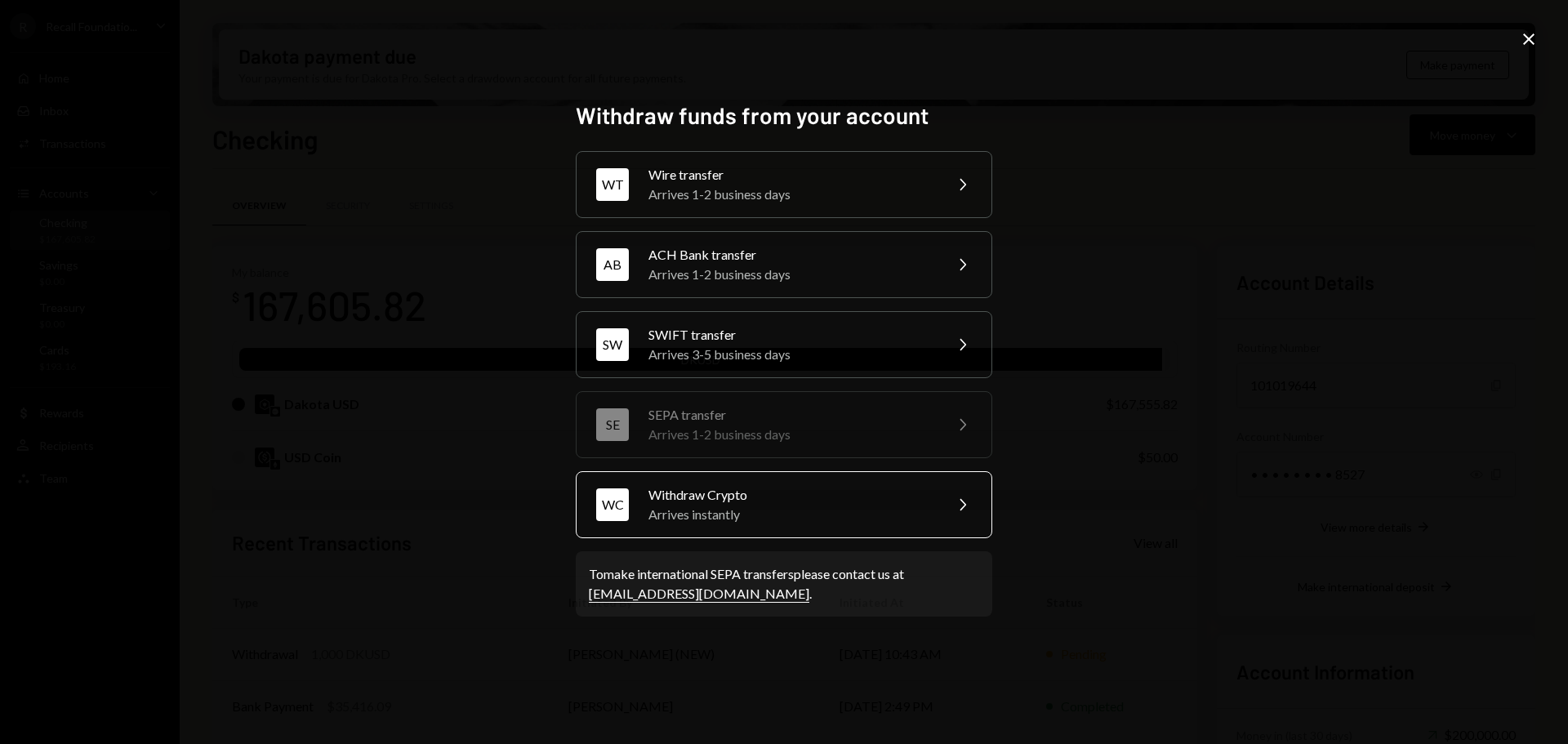
click at [781, 505] on div "Arrives instantly" at bounding box center [790, 514] width 284 height 19
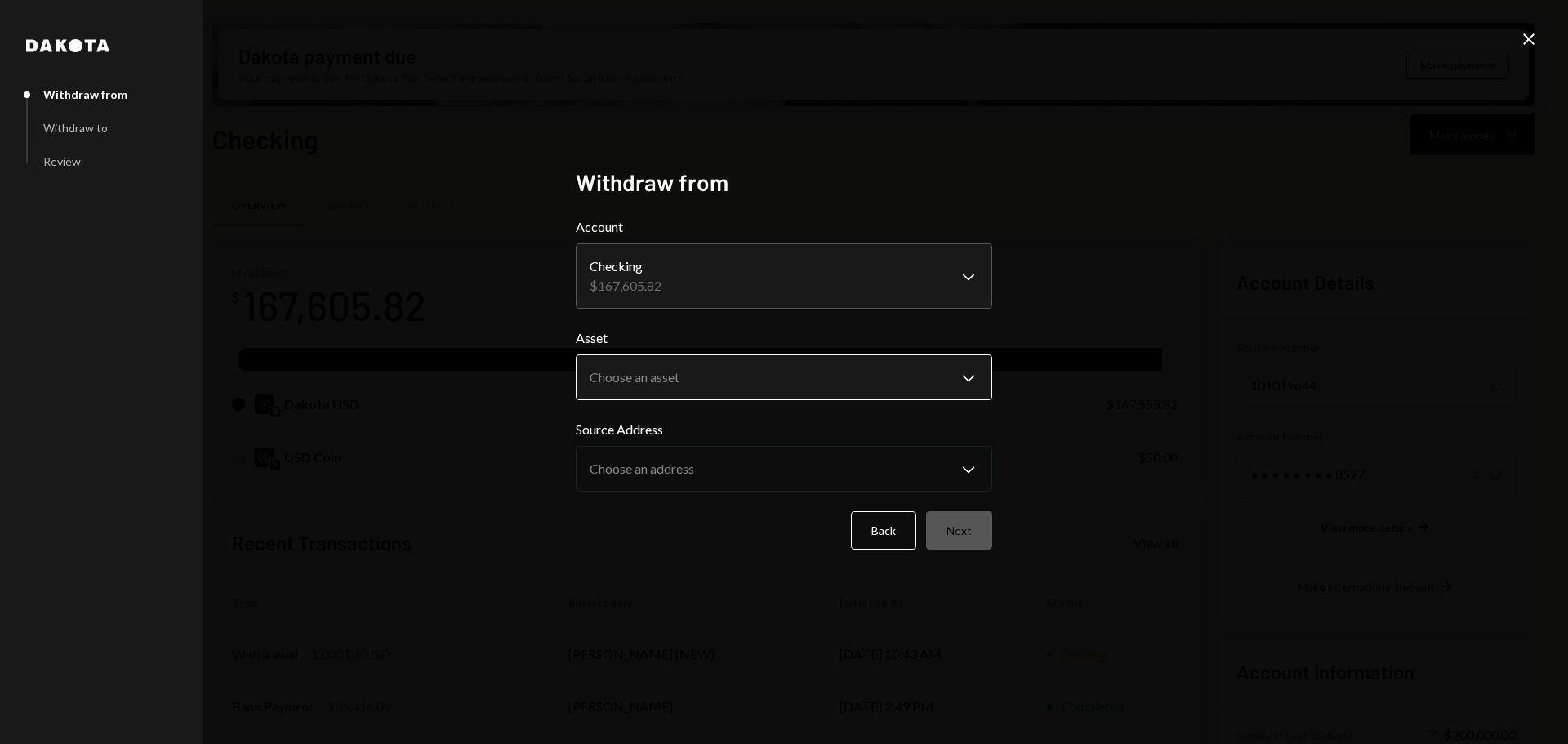
click at [719, 375] on body "R Recall Foundatio... Caret Down Home Home Inbox Inbox Activities Transactions …" at bounding box center [784, 372] width 1568 height 744
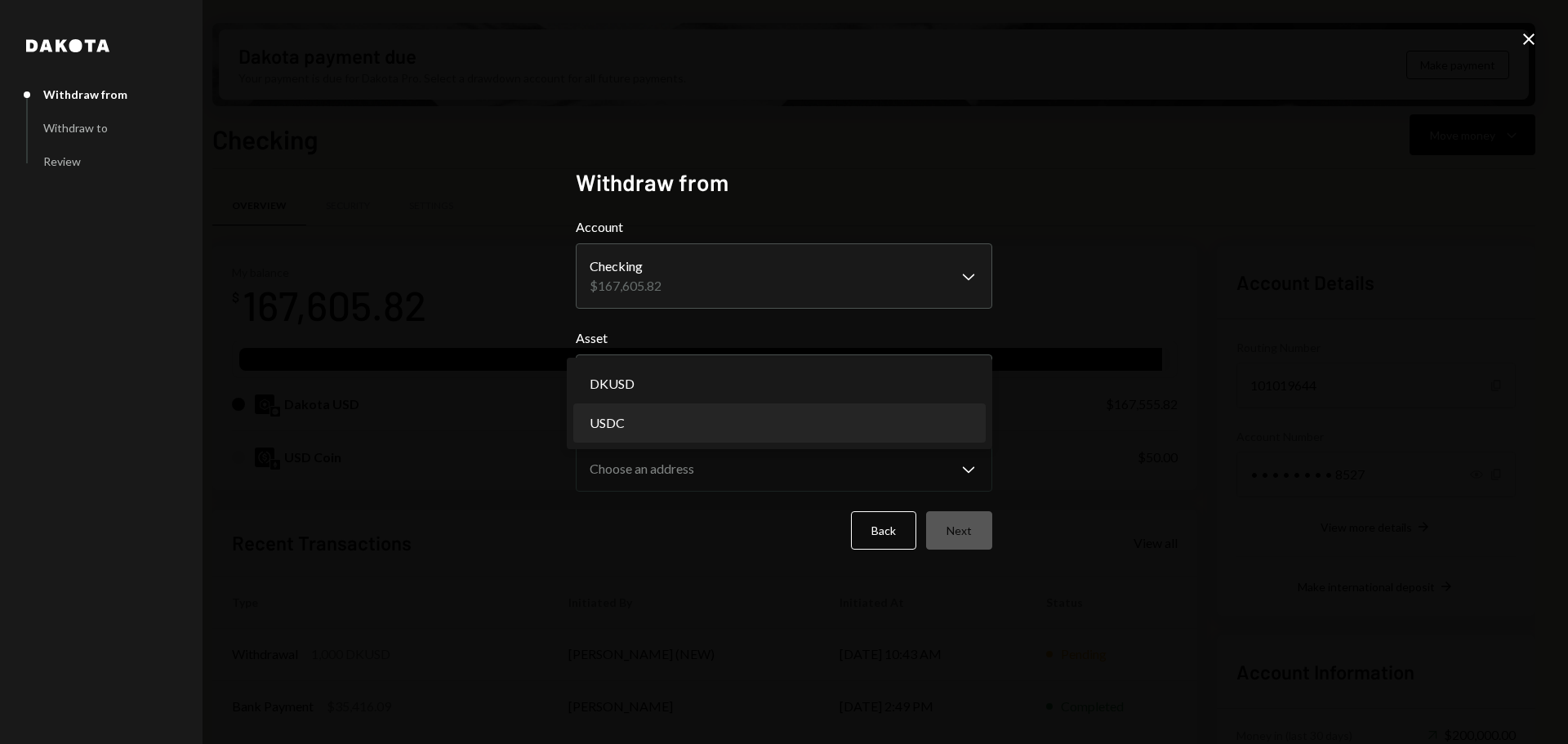
select select "****"
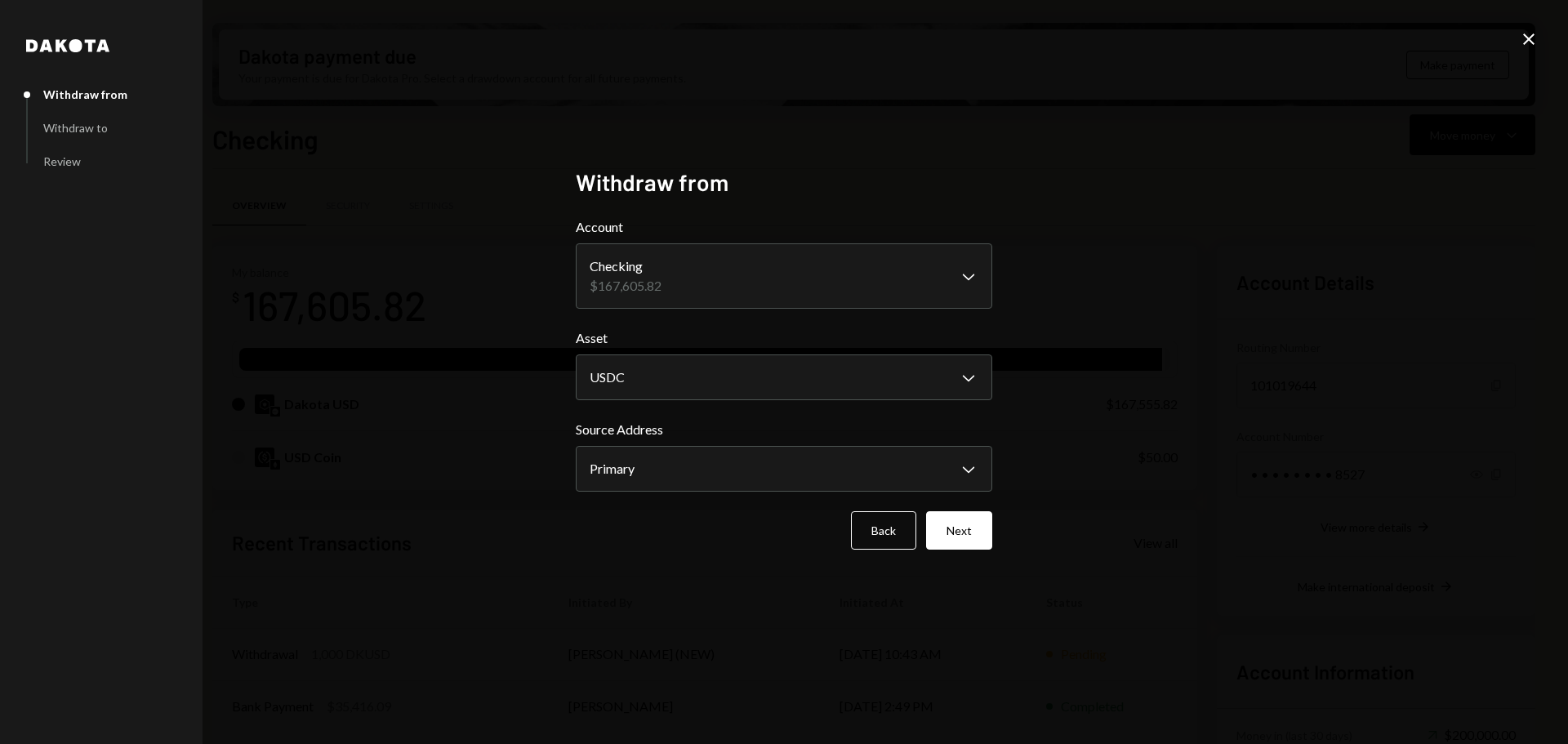
click at [1533, 45] on icon "Close" at bounding box center [1528, 39] width 19 height 19
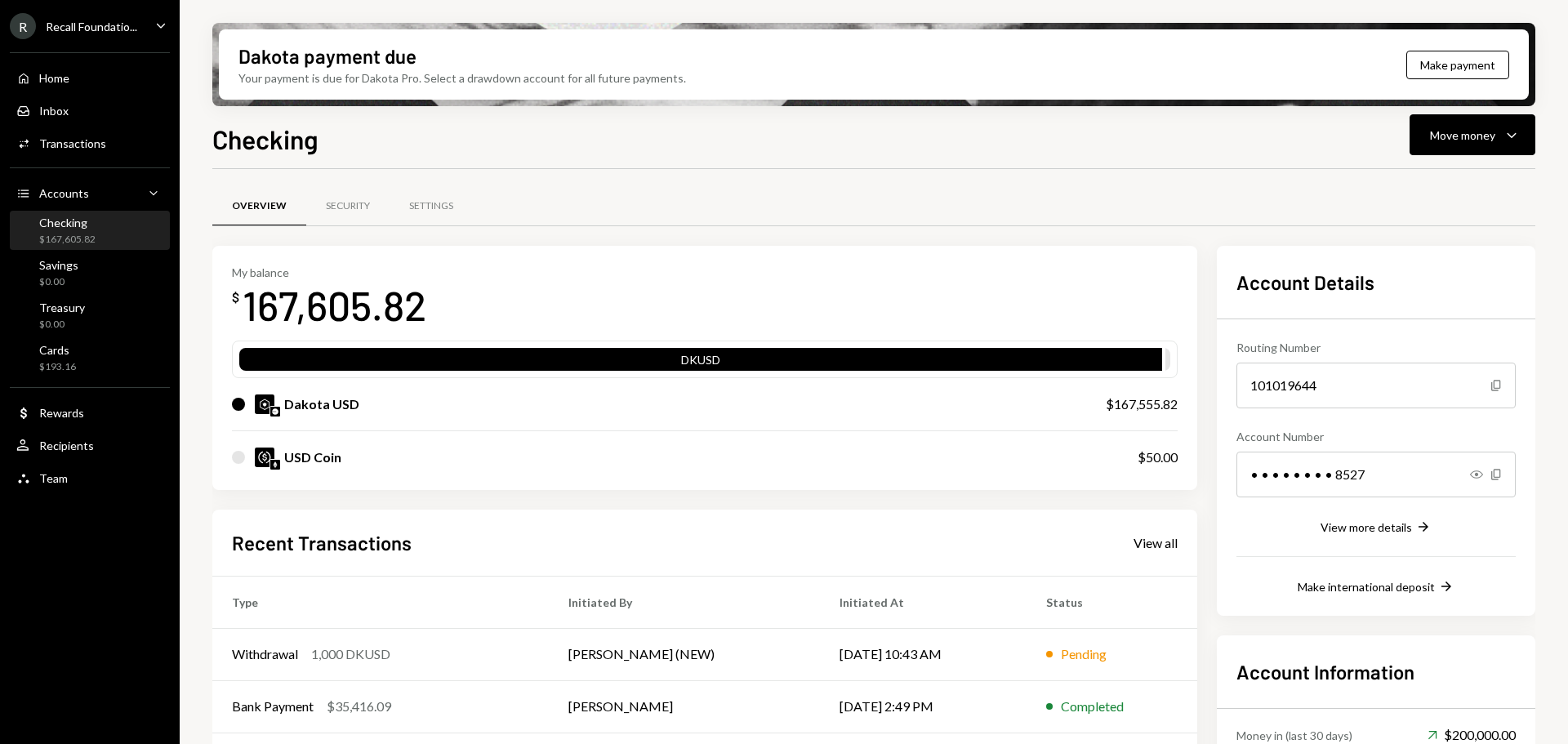
click at [79, 236] on div "$167,605.82" at bounding box center [67, 240] width 57 height 13
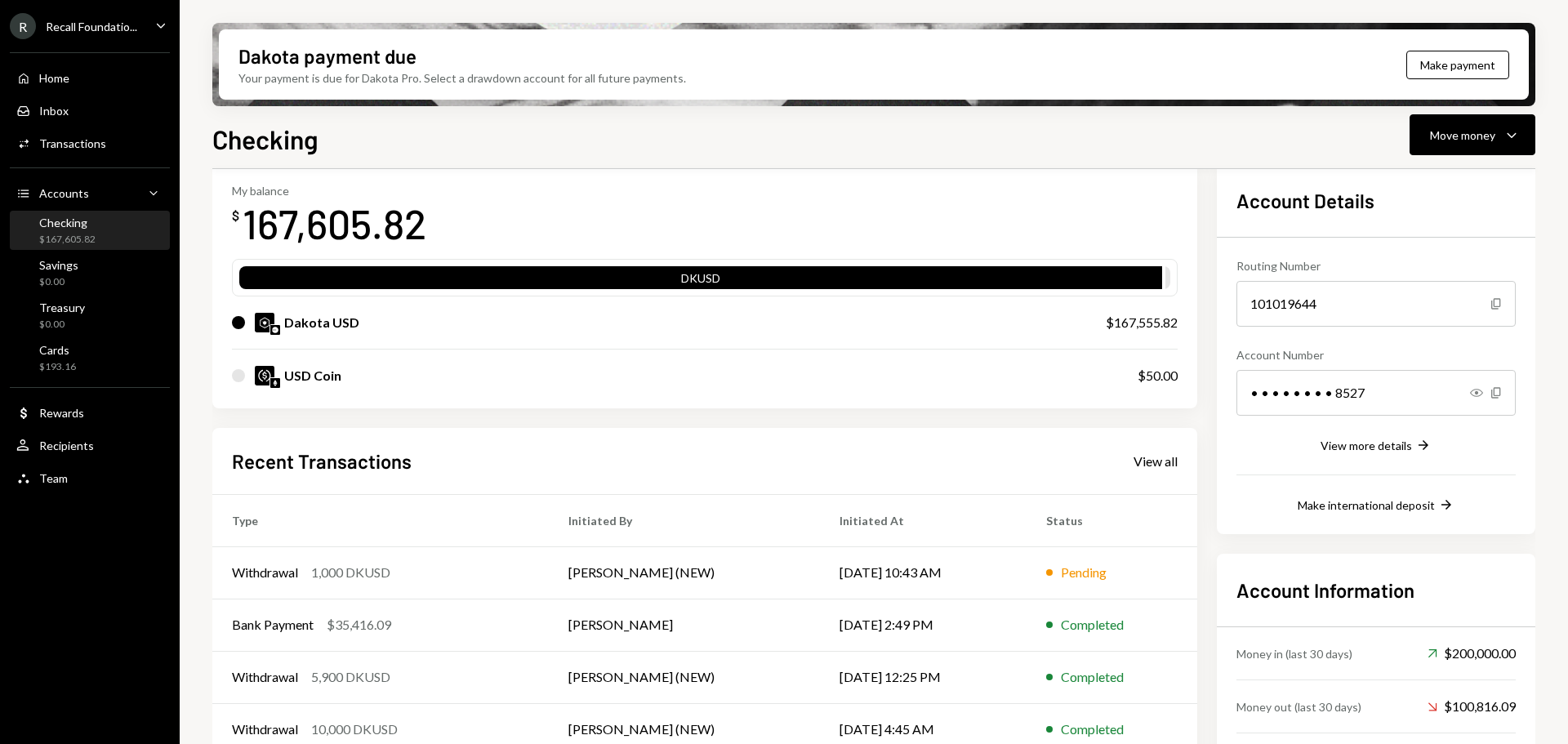
scroll to position [159, 0]
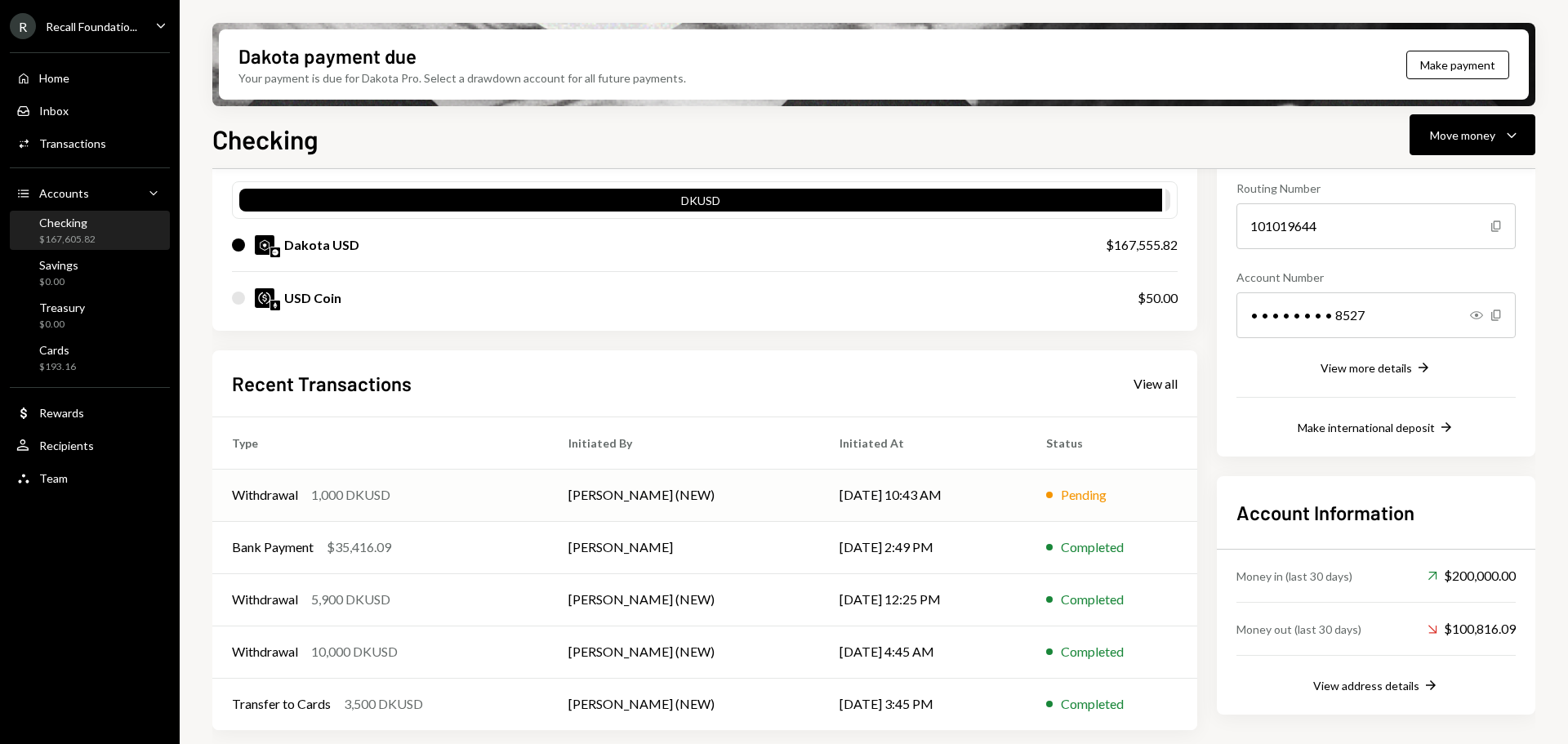
click at [435, 493] on div "Withdrawal 1,000 DKUSD" at bounding box center [381, 494] width 297 height 19
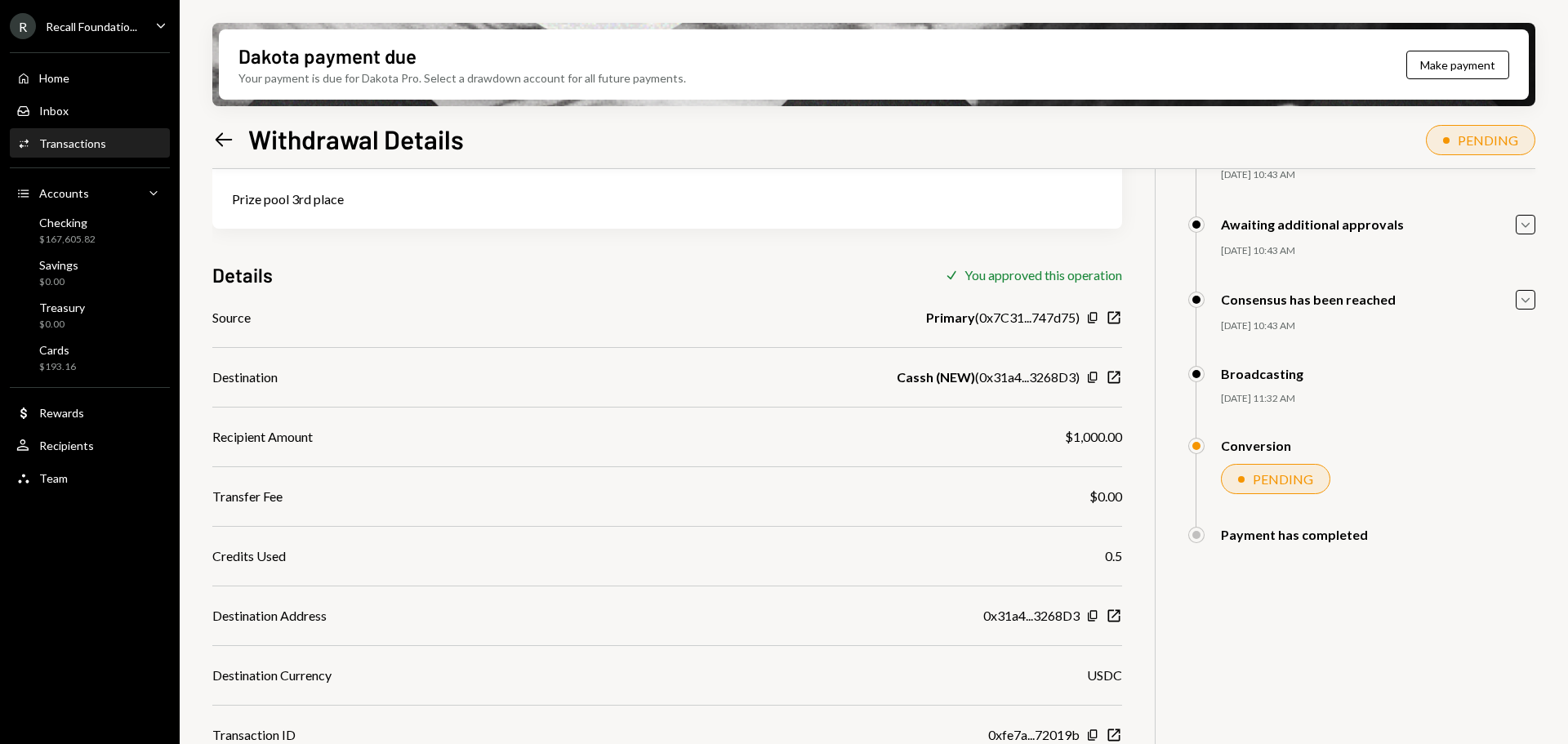
scroll to position [149, 0]
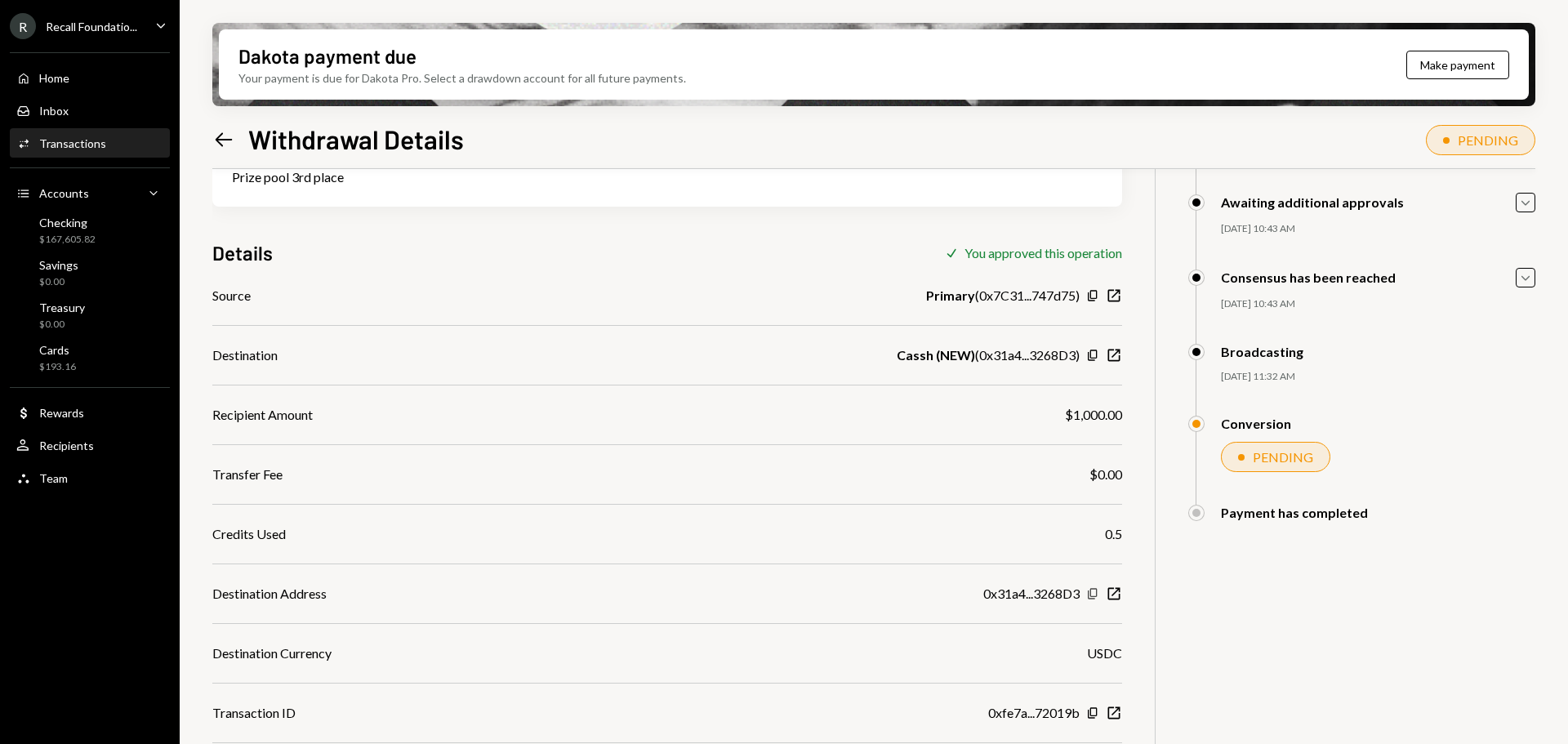
click at [1090, 594] on icon "button" at bounding box center [1092, 593] width 9 height 11
click at [78, 228] on div "Checking" at bounding box center [67, 222] width 57 height 13
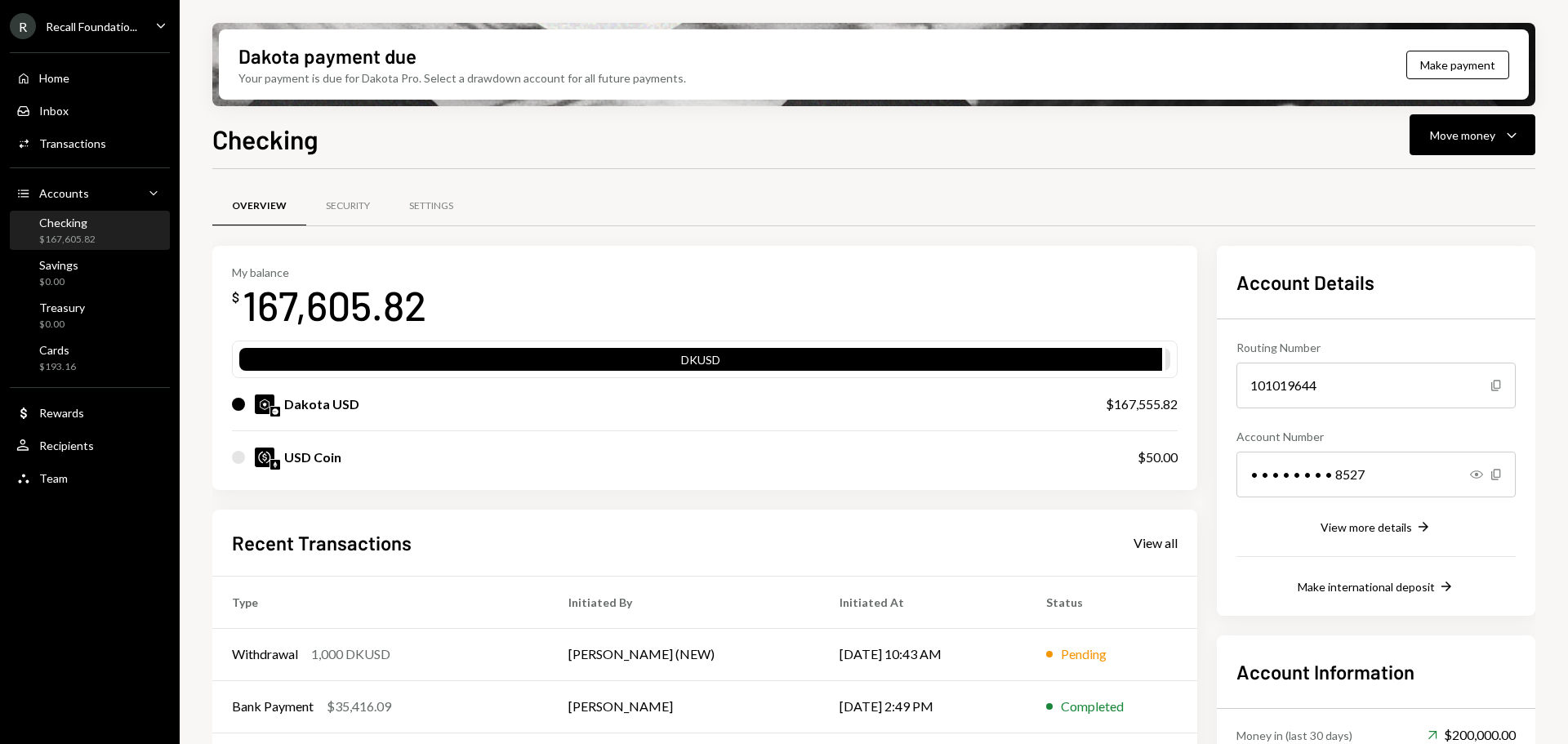
click at [90, 228] on div "Checking" at bounding box center [67, 222] width 57 height 13
click at [77, 237] on div "$167,605.82" at bounding box center [67, 240] width 57 height 13
click at [1521, 139] on icon "Caret Down" at bounding box center [1511, 134] width 19 height 19
click at [1448, 180] on div "Send" at bounding box center [1459, 184] width 119 height 17
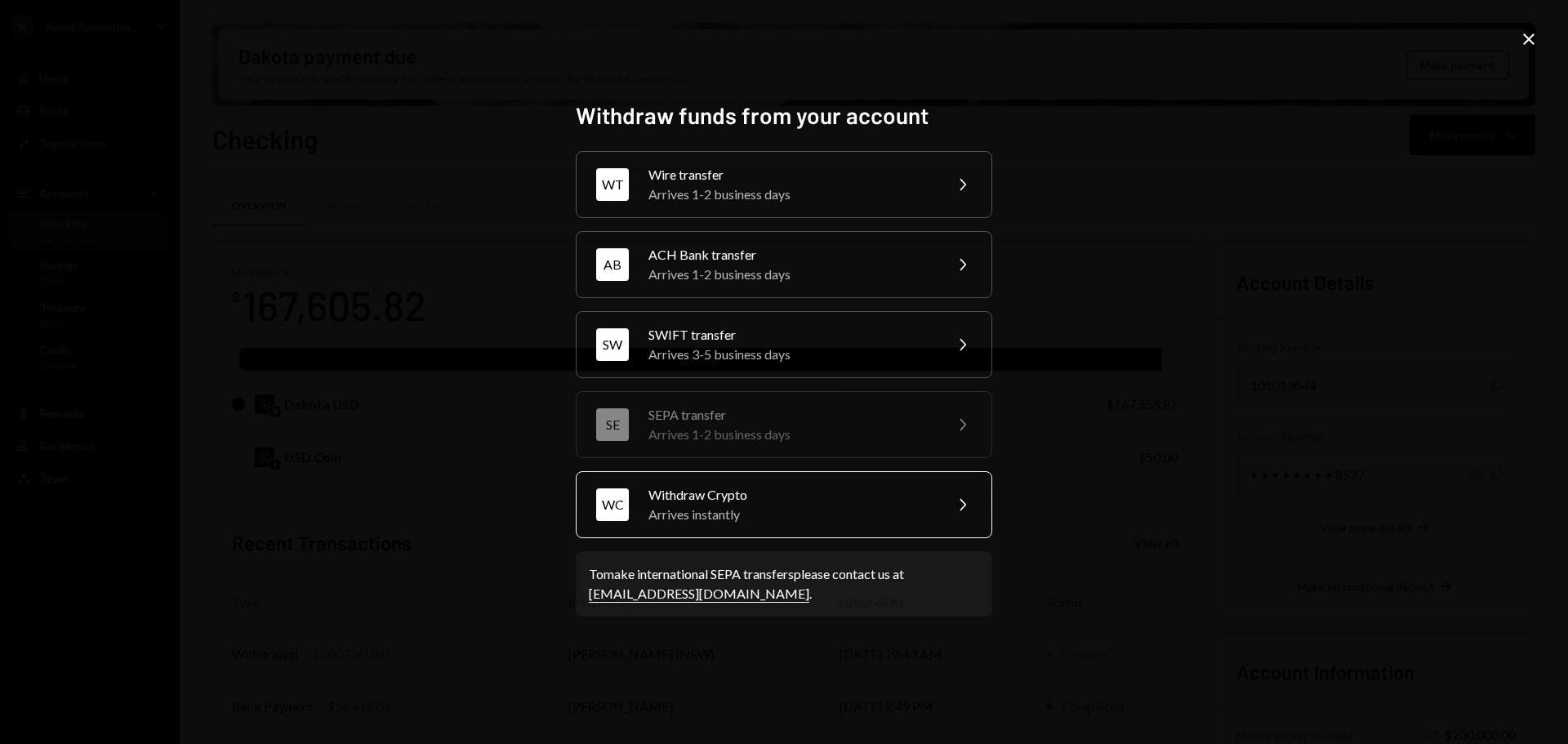
click at [831, 509] on div "Arrives instantly" at bounding box center [790, 514] width 284 height 19
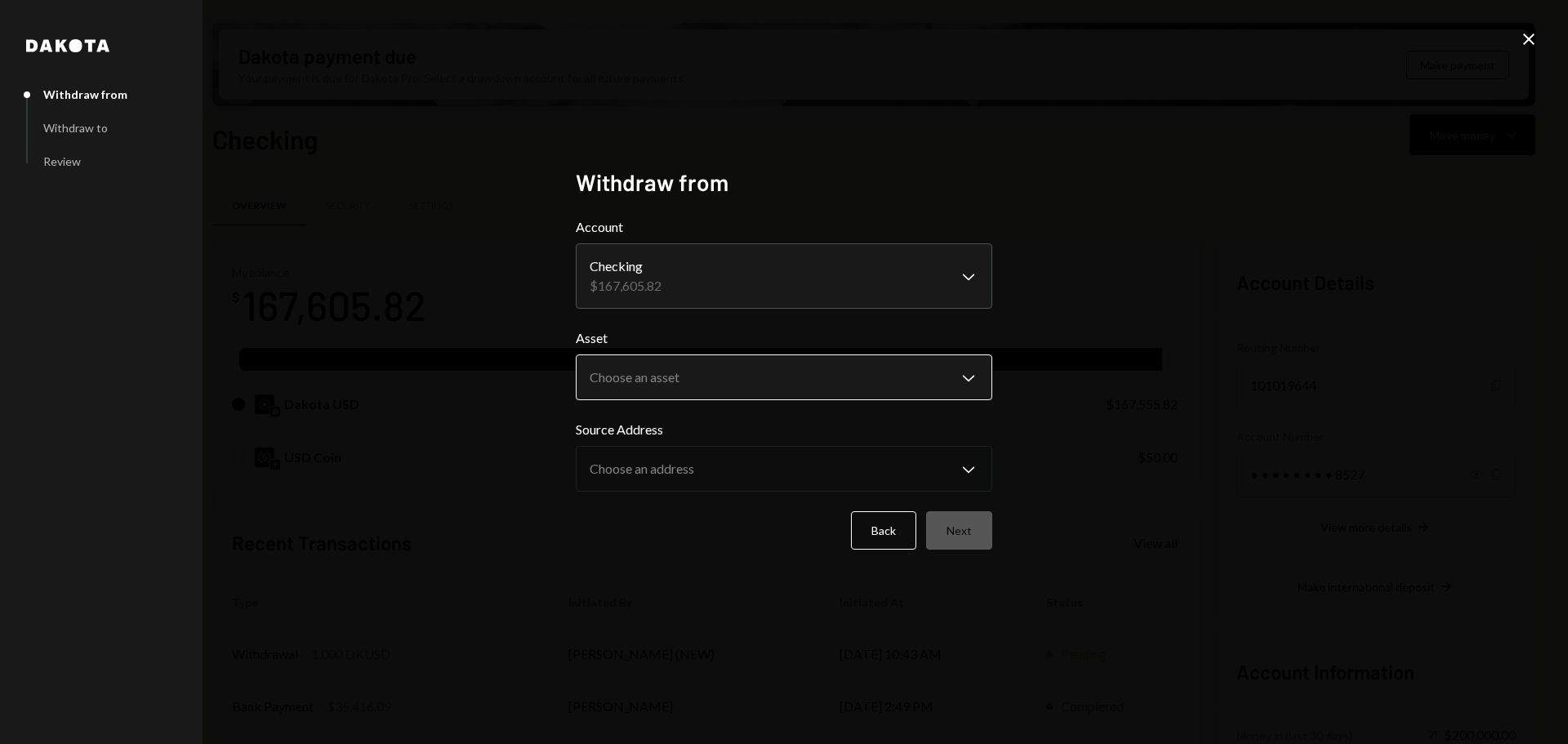
click at [682, 385] on body "R Recall Foundatio... Caret Down Home Home Inbox Inbox Activities Transactions …" at bounding box center [784, 372] width 1568 height 744
select select "****"
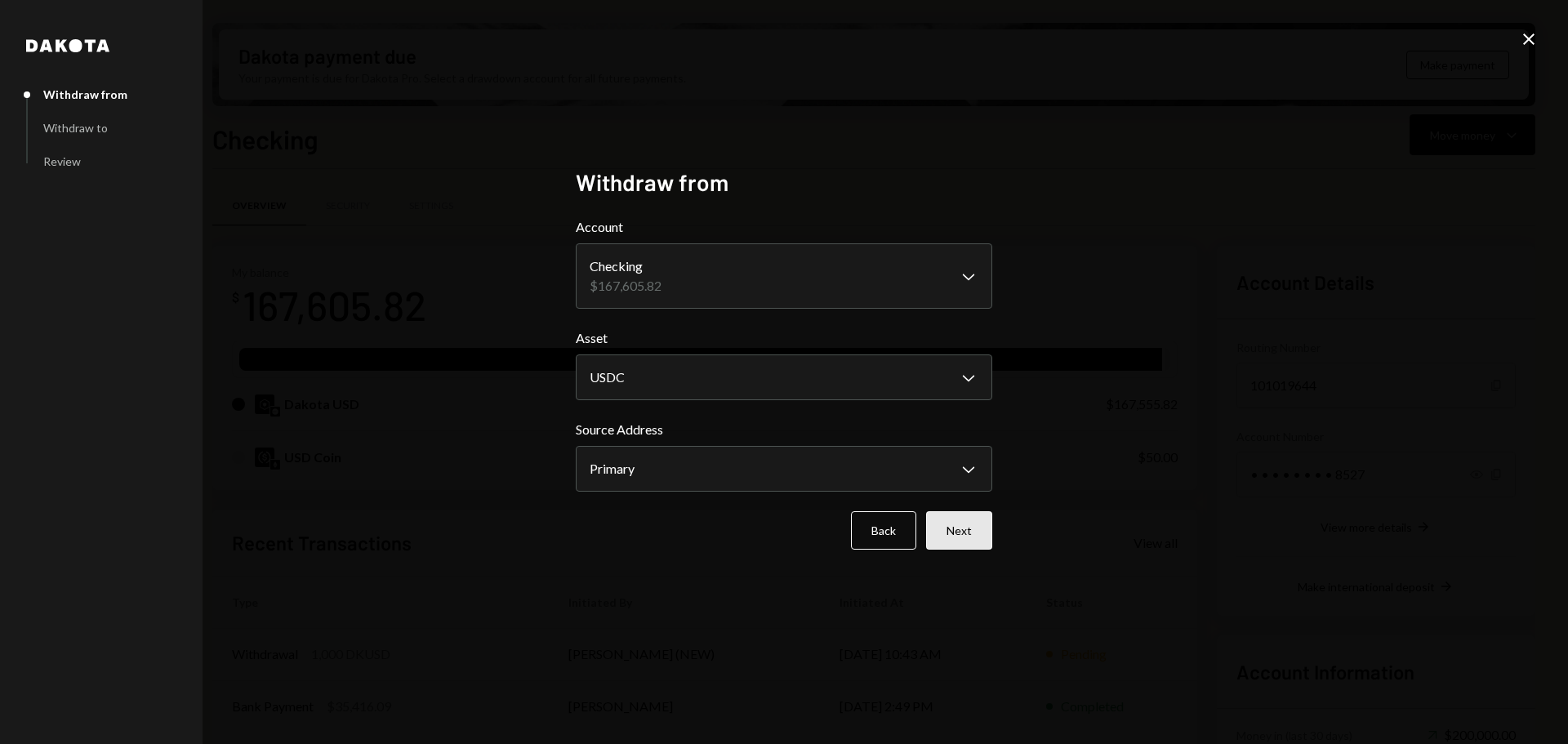
click at [969, 534] on button "Next" at bounding box center [959, 530] width 66 height 38
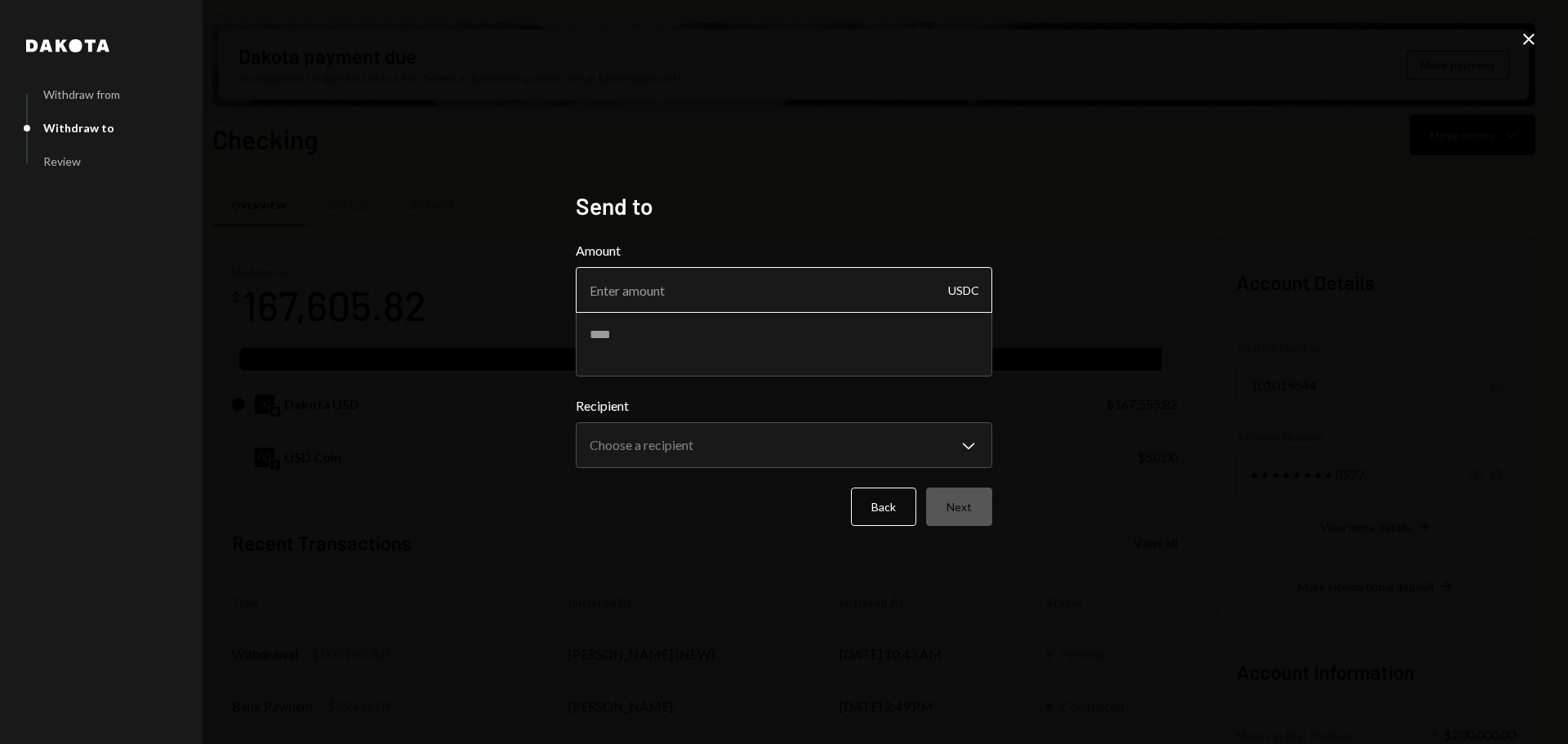
click at [715, 284] on input "Amount" at bounding box center [784, 289] width 417 height 46
type input "10"
click at [722, 446] on body "R Recall Foundatio... Caret Down Home Home Inbox Inbox Activities Transactions …" at bounding box center [784, 372] width 1568 height 744
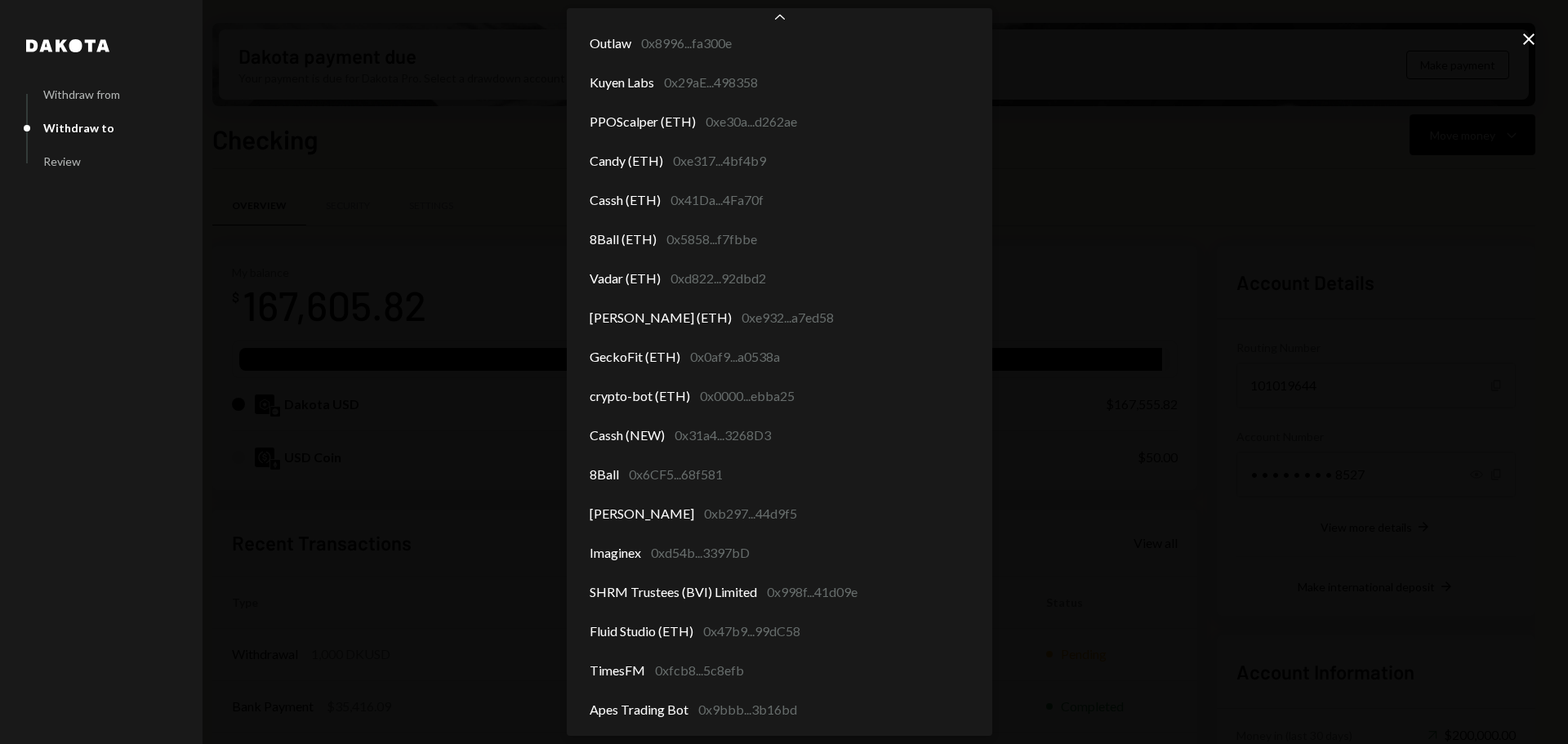
scroll to position [245, 0]
select select "**********"
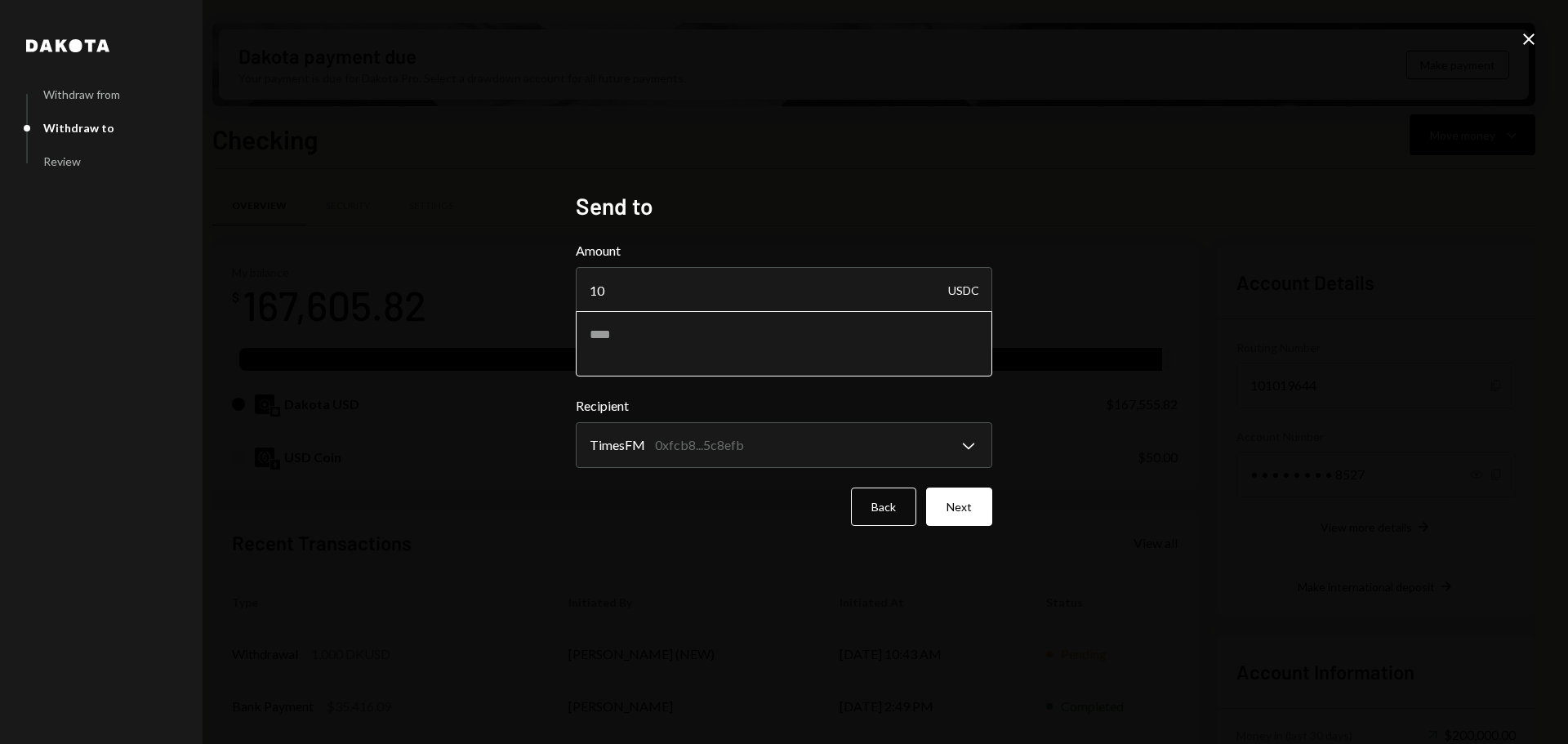
click at [678, 354] on textarea at bounding box center [784, 343] width 417 height 65
type textarea "**********"
click at [973, 511] on button "Next" at bounding box center [959, 506] width 66 height 38
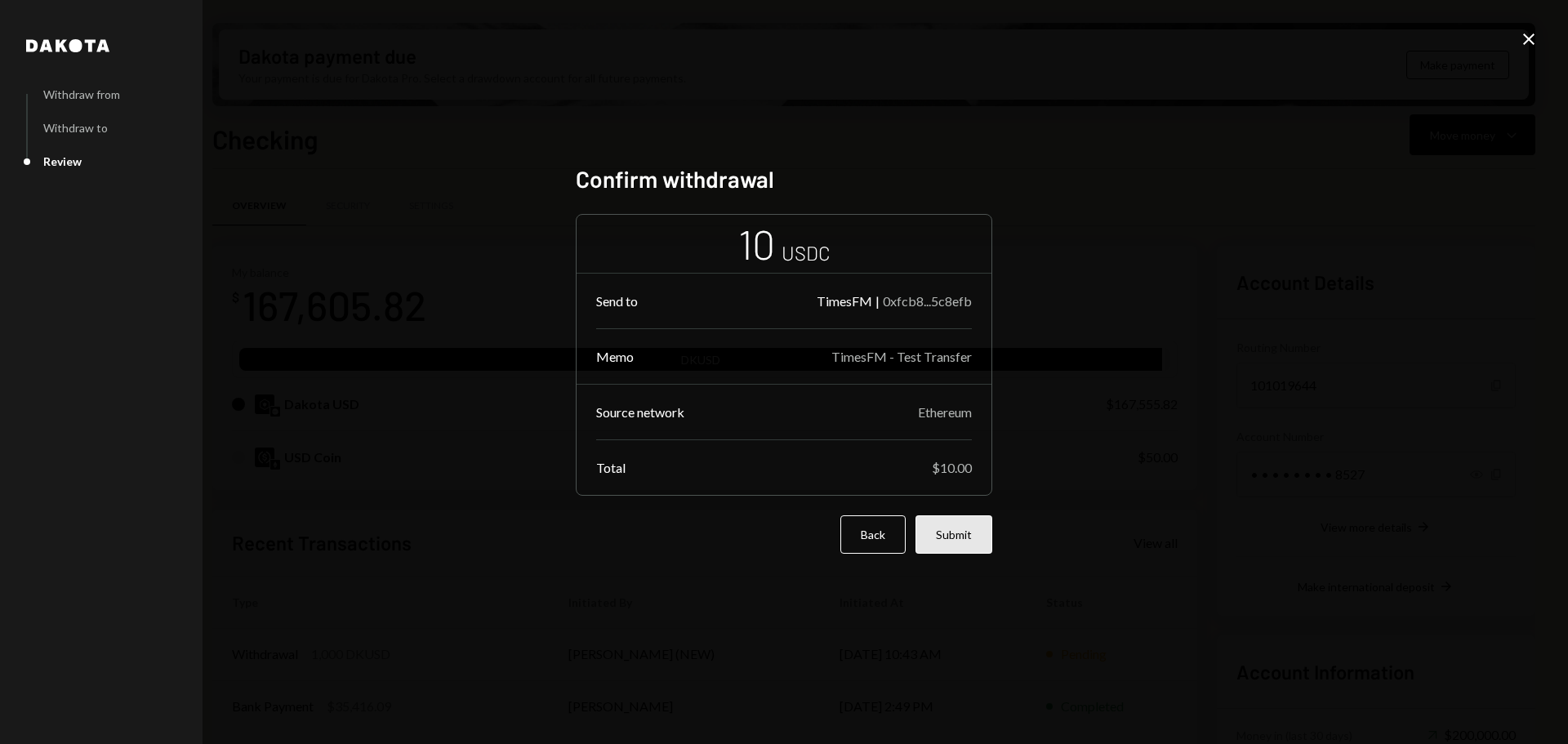
click at [969, 527] on button "Submit" at bounding box center [954, 534] width 77 height 38
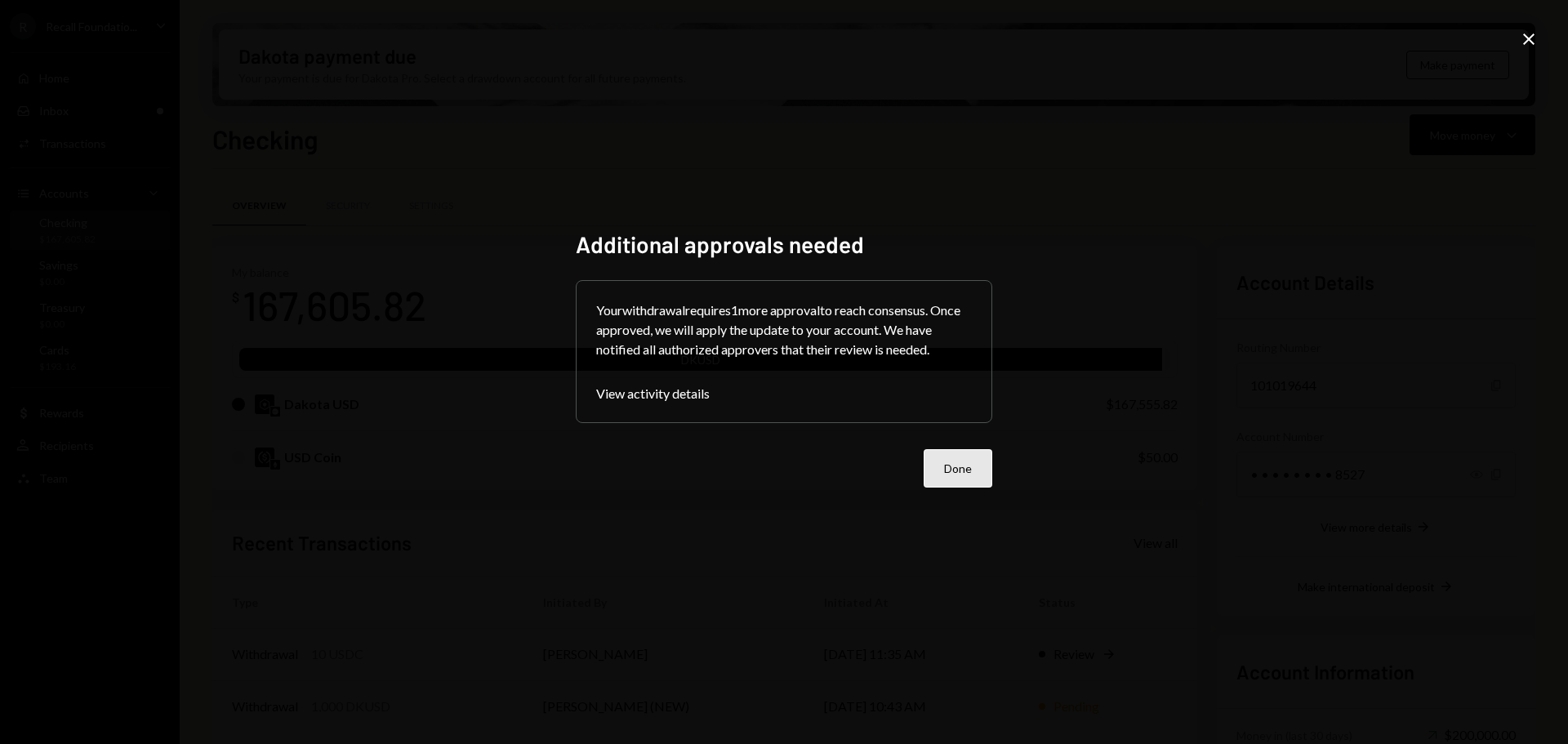
click at [963, 476] on button "Done" at bounding box center [957, 467] width 68 height 38
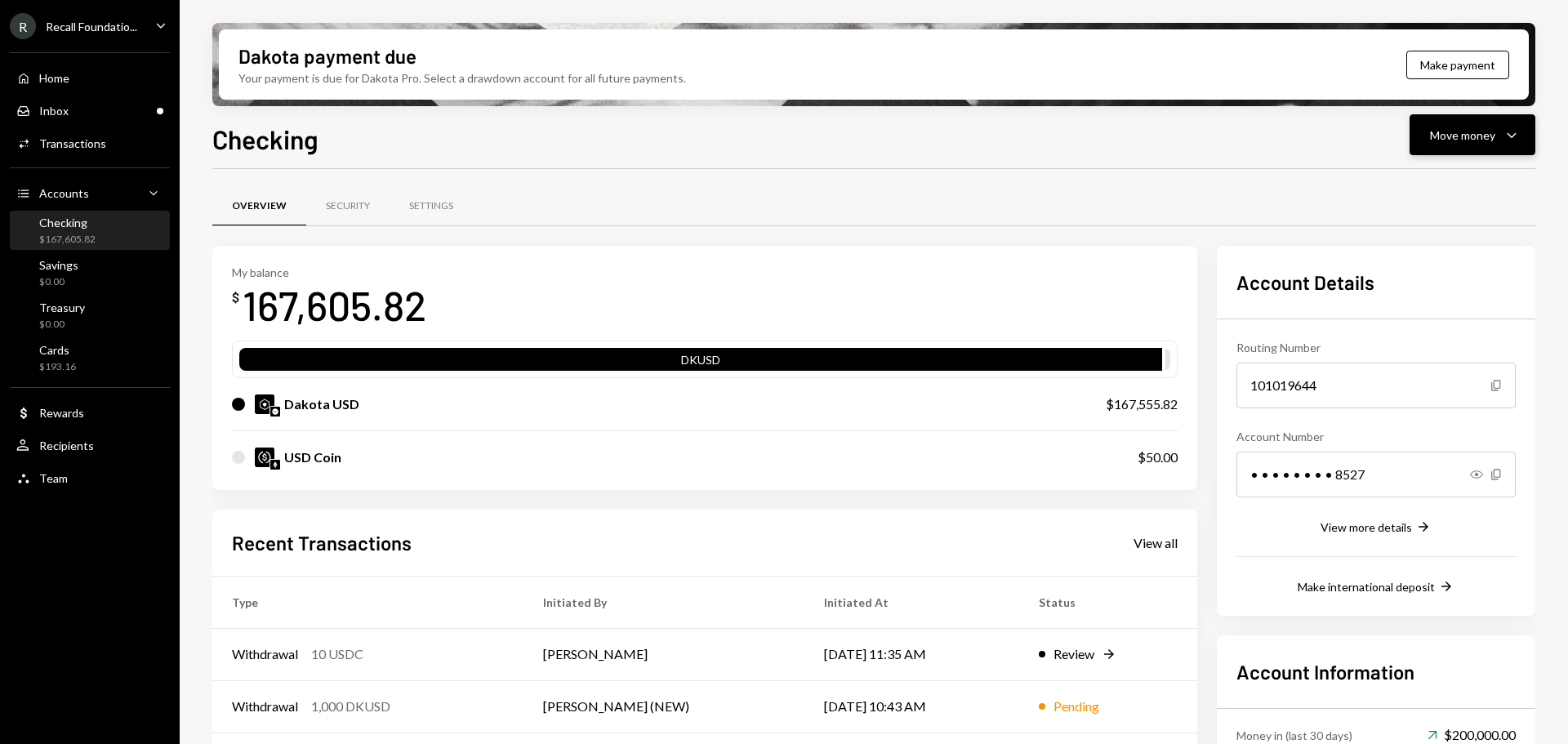
click at [1478, 135] on div "Move money" at bounding box center [1462, 135] width 65 height 17
click at [1441, 183] on div "Send" at bounding box center [1459, 184] width 119 height 17
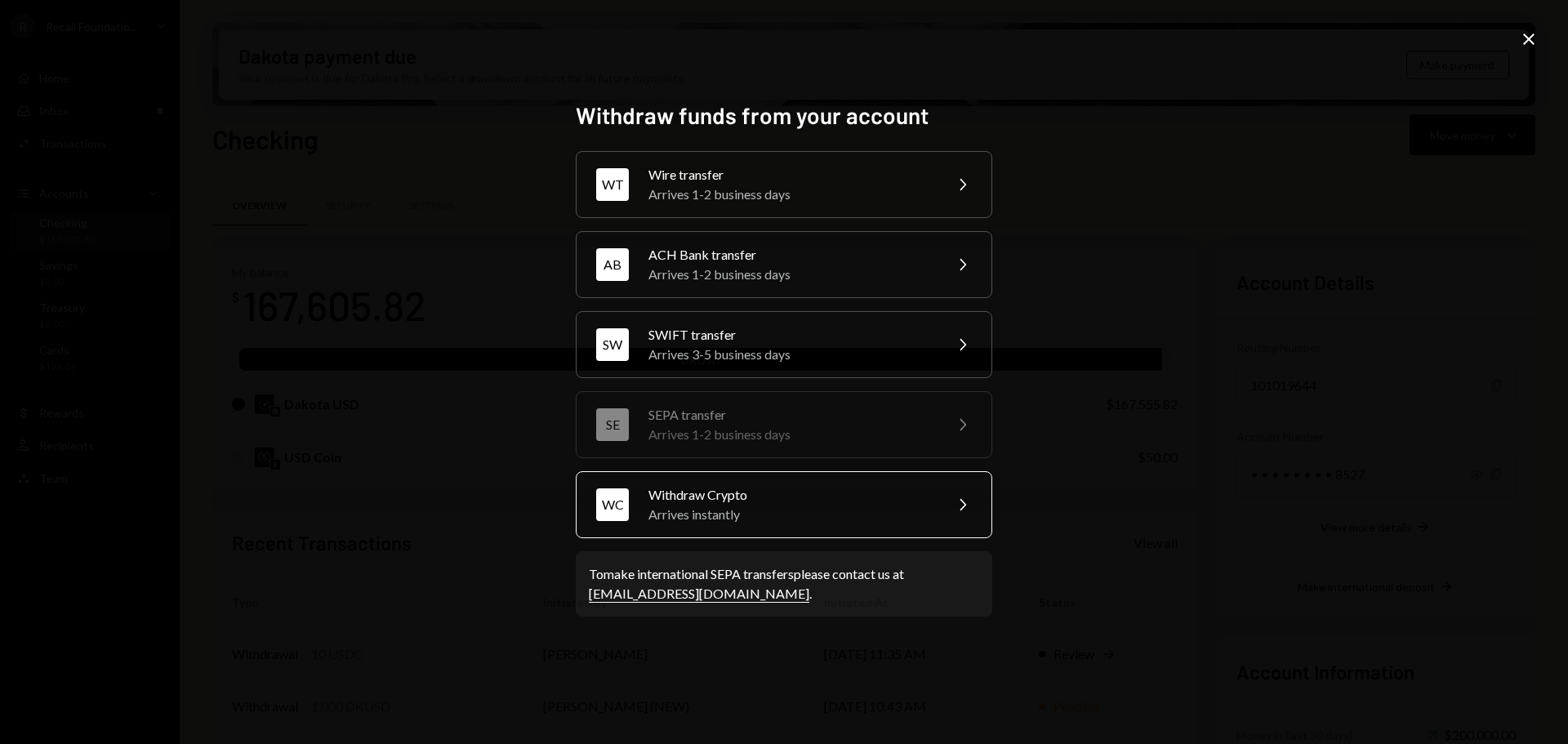
click at [775, 525] on div "WC Withdraw Crypto Arrives instantly Chevron Right" at bounding box center [784, 504] width 417 height 67
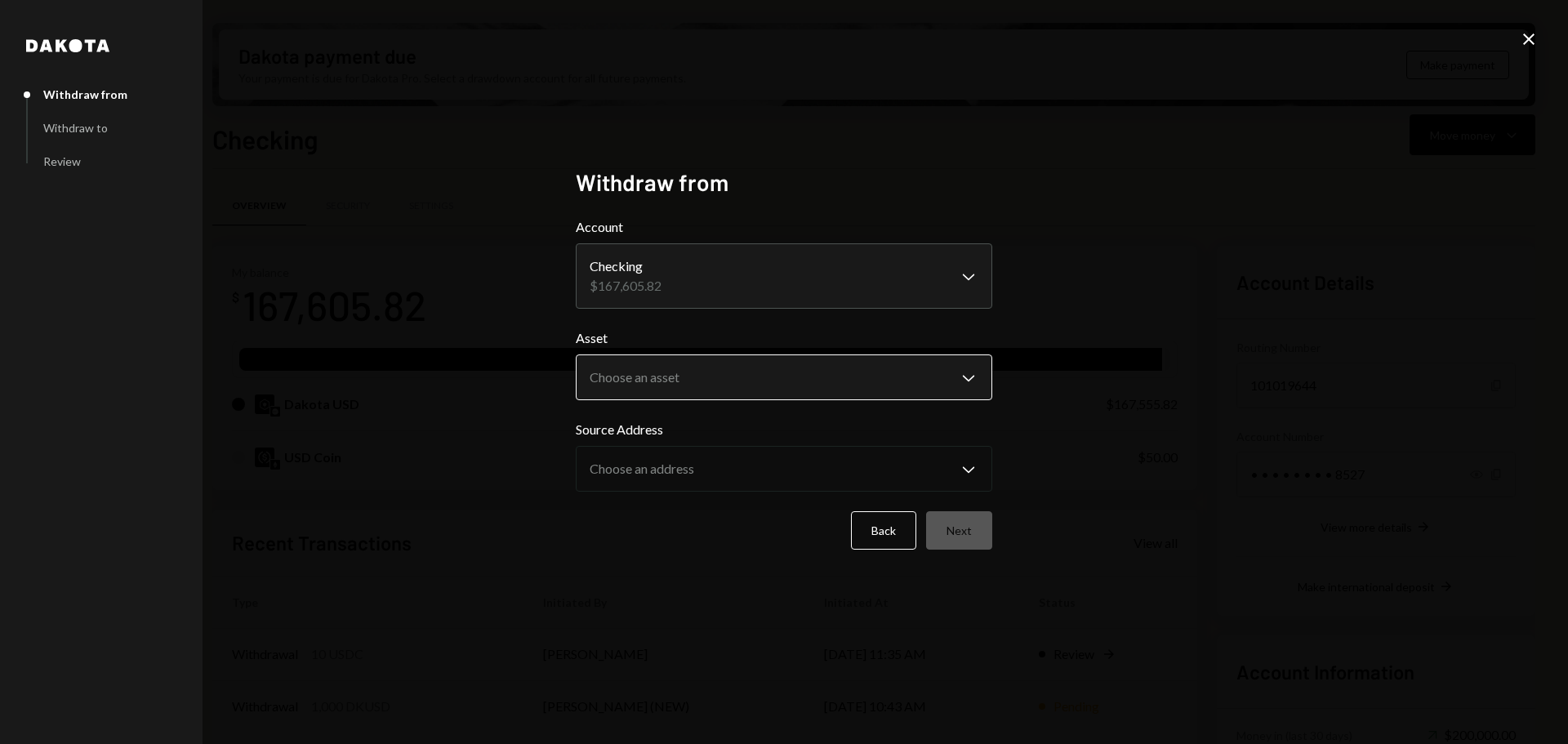
click at [711, 373] on body "R Recall Foundatio... Caret Down Home Home Inbox Inbox Activities Transactions …" at bounding box center [784, 372] width 1568 height 744
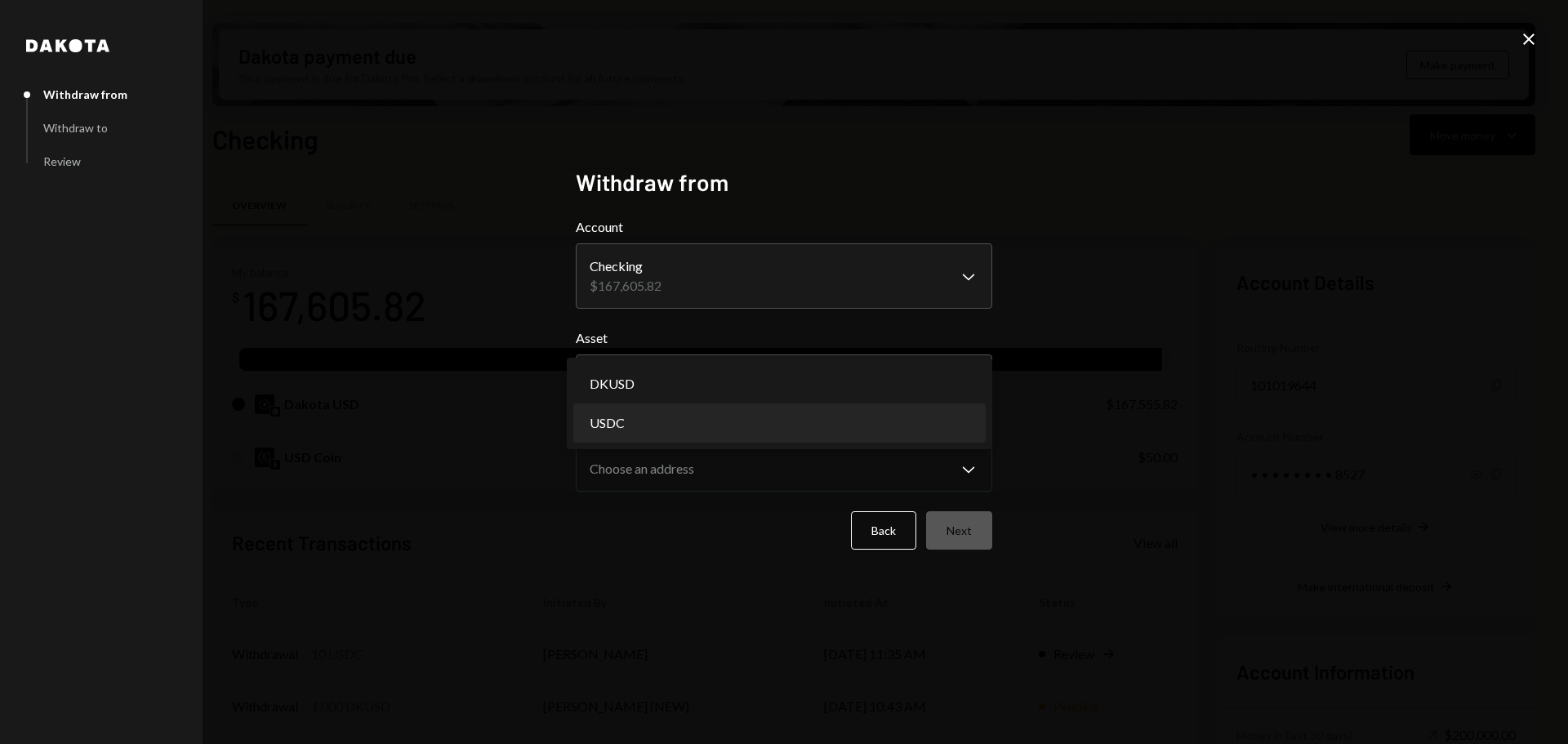
select select "****"
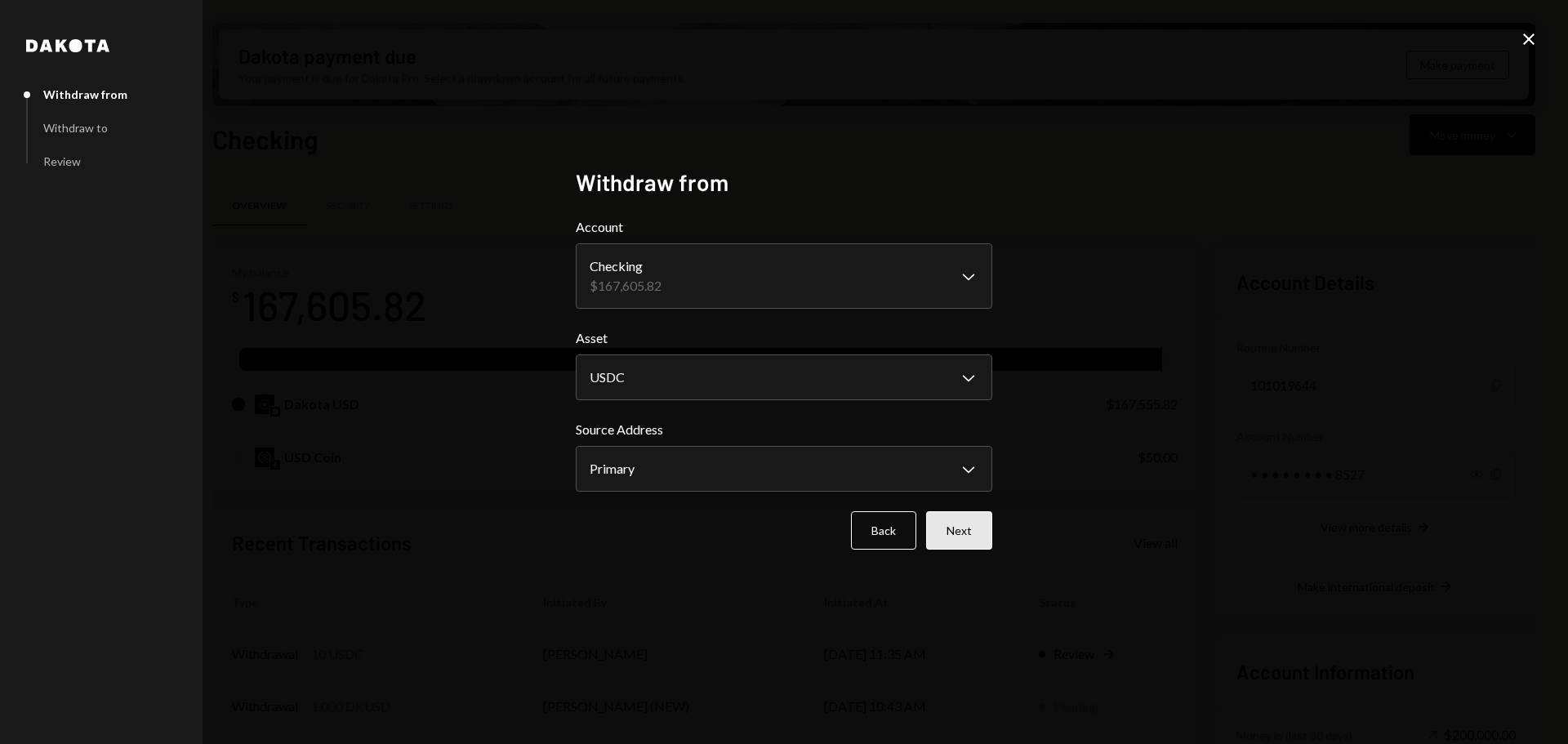
click at [962, 520] on button "Next" at bounding box center [959, 530] width 66 height 38
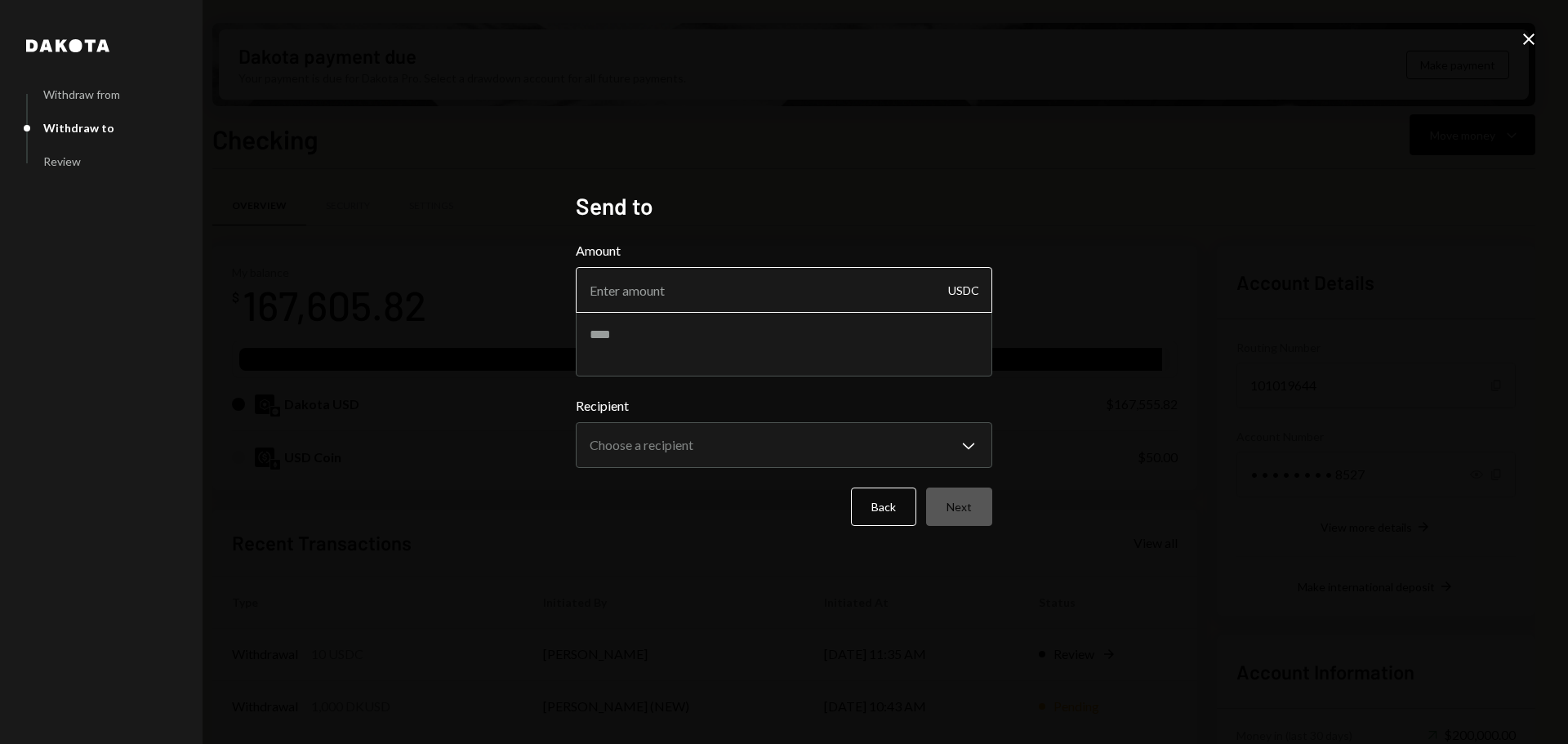
click at [734, 299] on input "Amount" at bounding box center [784, 289] width 417 height 46
type input "10"
click at [684, 440] on body "R Recall Foundatio... Caret Down Home Home Inbox Inbox Activities Transactions …" at bounding box center [784, 372] width 1568 height 744
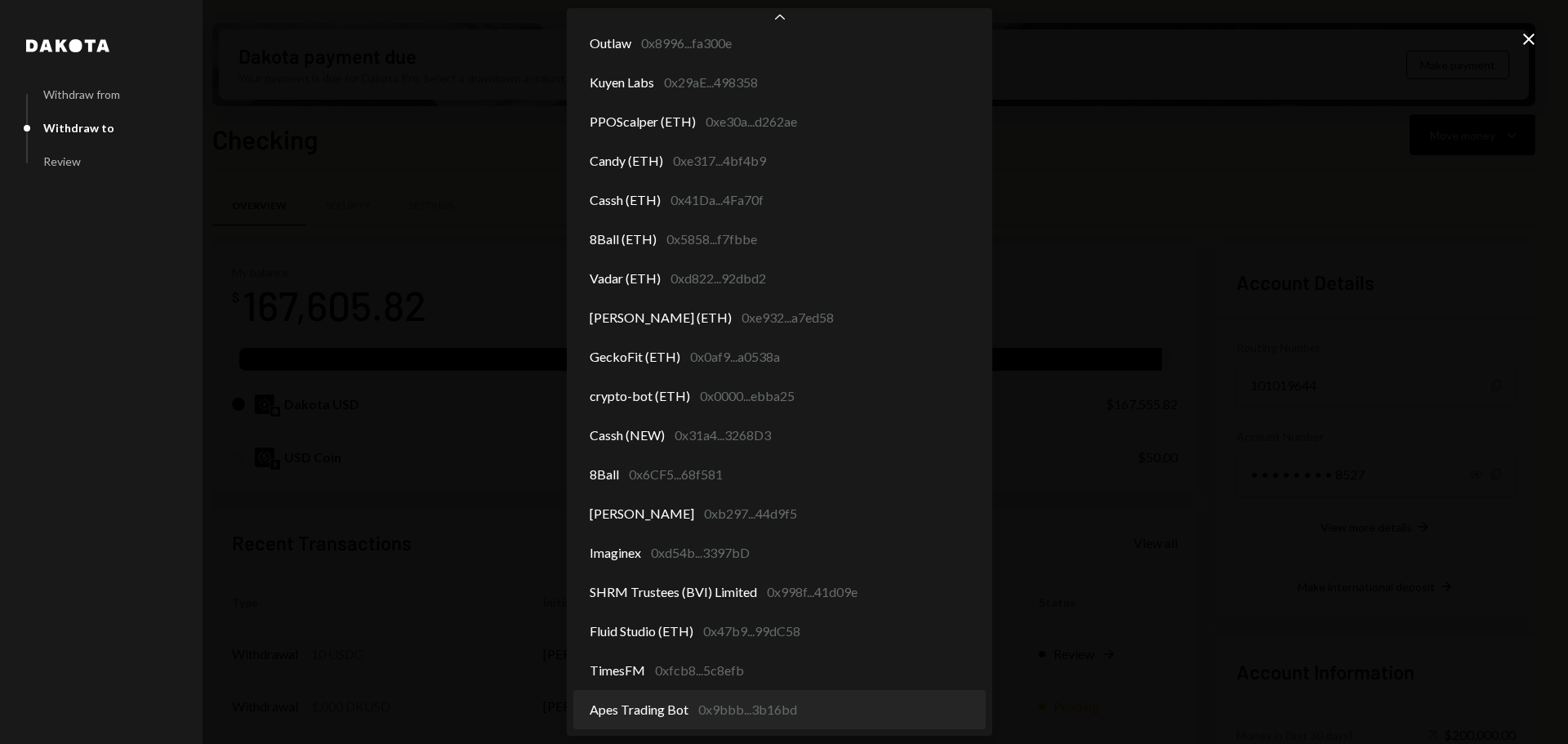
select select "**********"
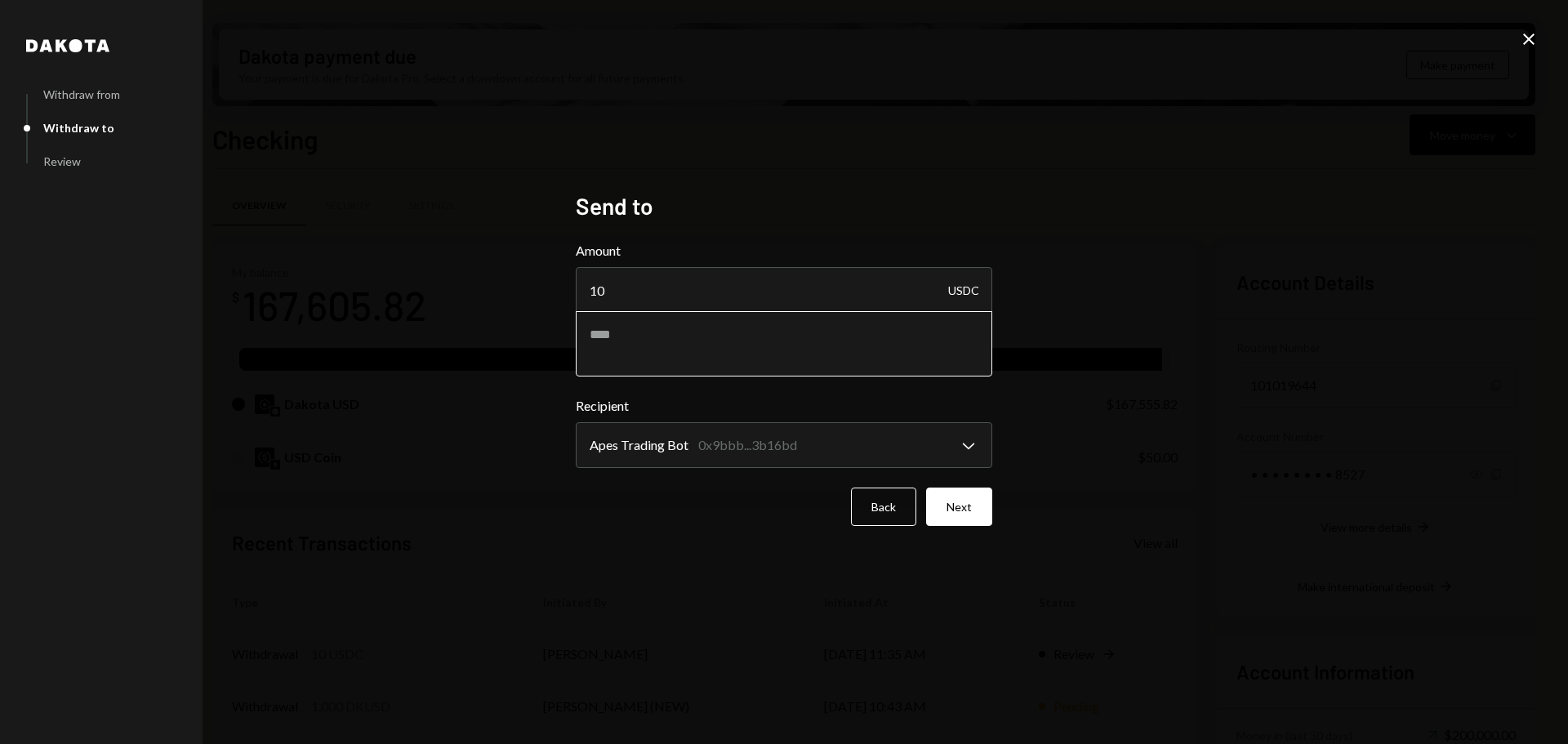
click at [676, 358] on textarea at bounding box center [784, 343] width 417 height 65
click at [729, 338] on textarea "**********" at bounding box center [784, 343] width 417 height 65
type textarea "**********"
click at [984, 509] on button "Next" at bounding box center [959, 506] width 66 height 38
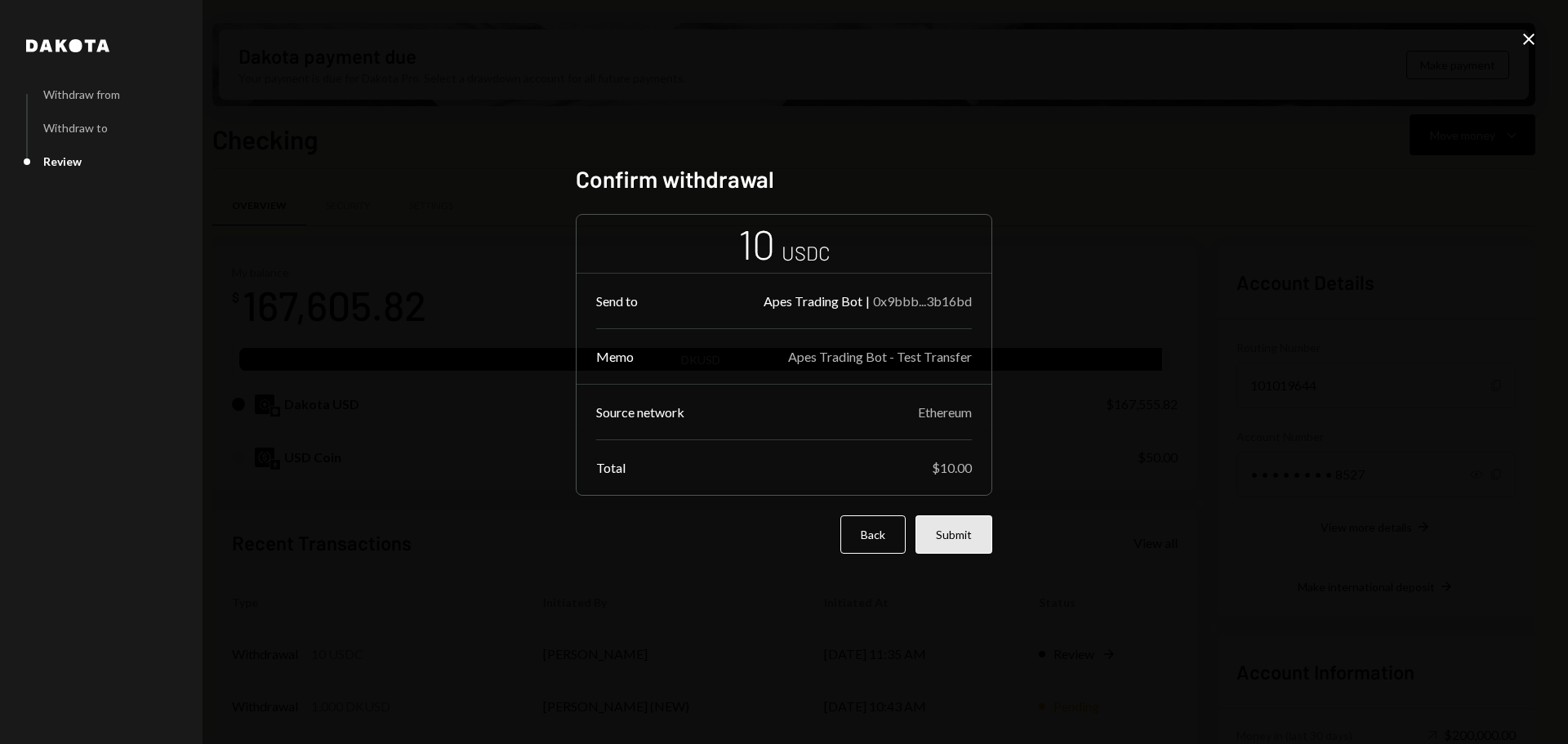
click at [961, 536] on button "Submit" at bounding box center [954, 534] width 77 height 38
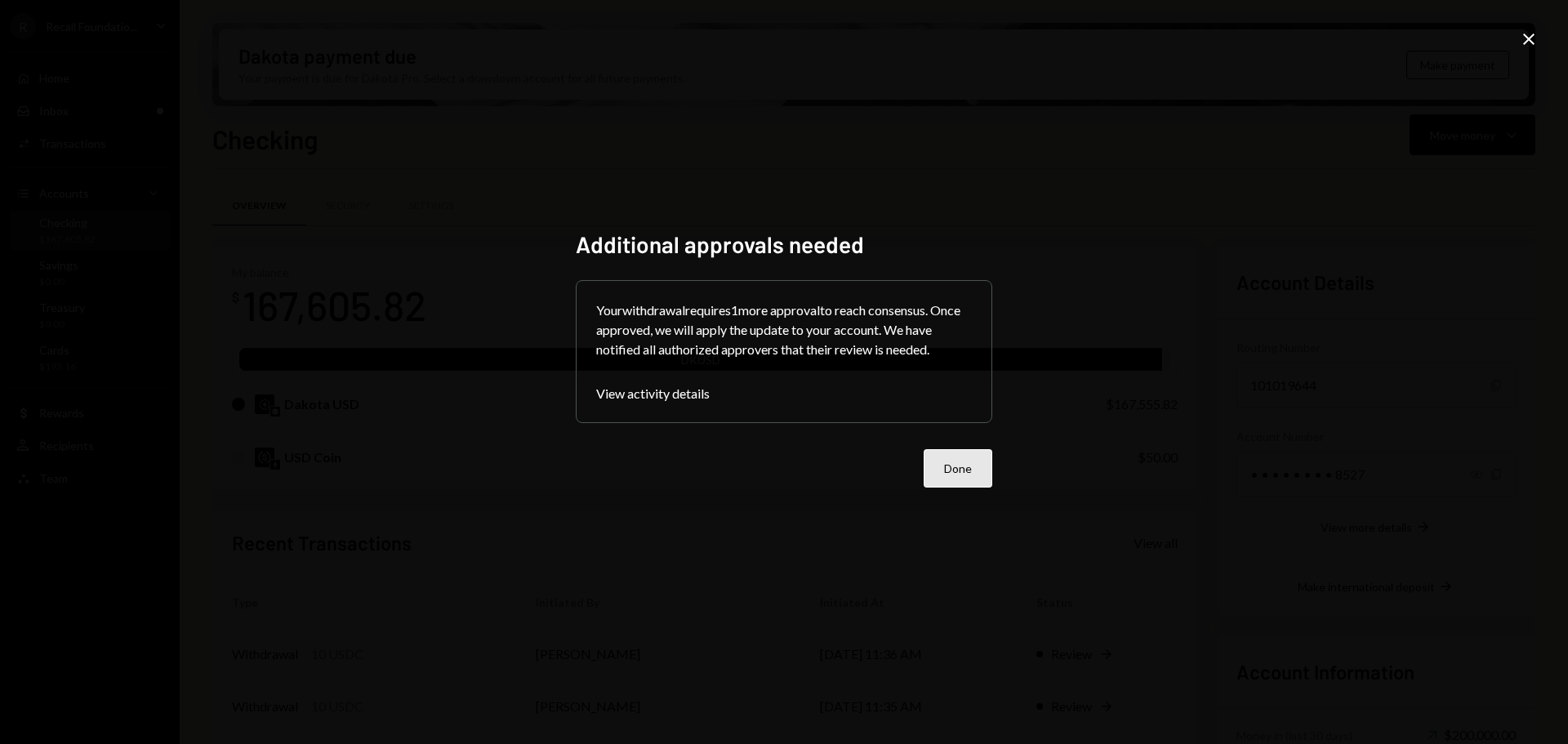
click at [959, 471] on button "Done" at bounding box center [957, 467] width 68 height 38
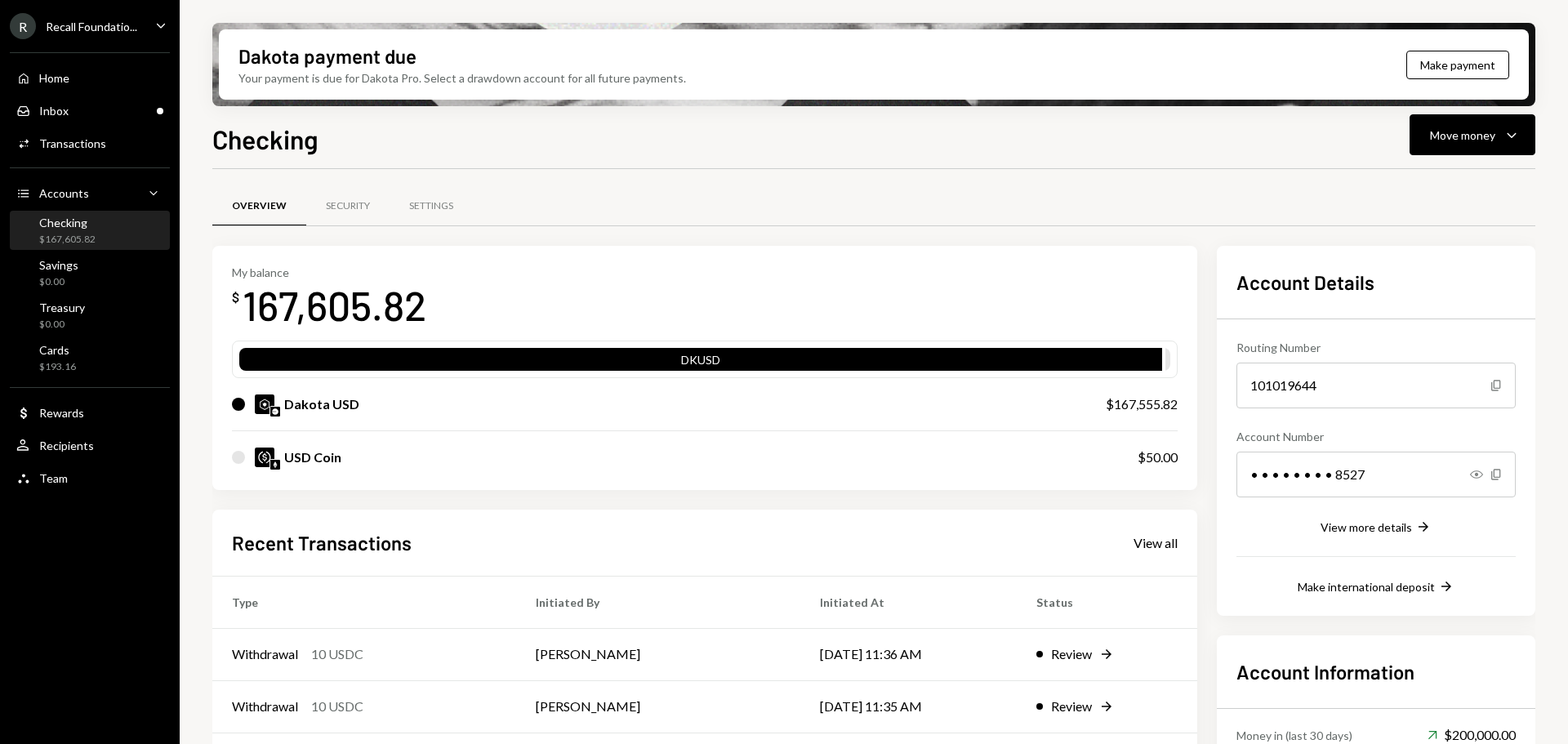
click at [108, 20] on div "Recall Foundatio..." at bounding box center [91, 26] width 91 height 13
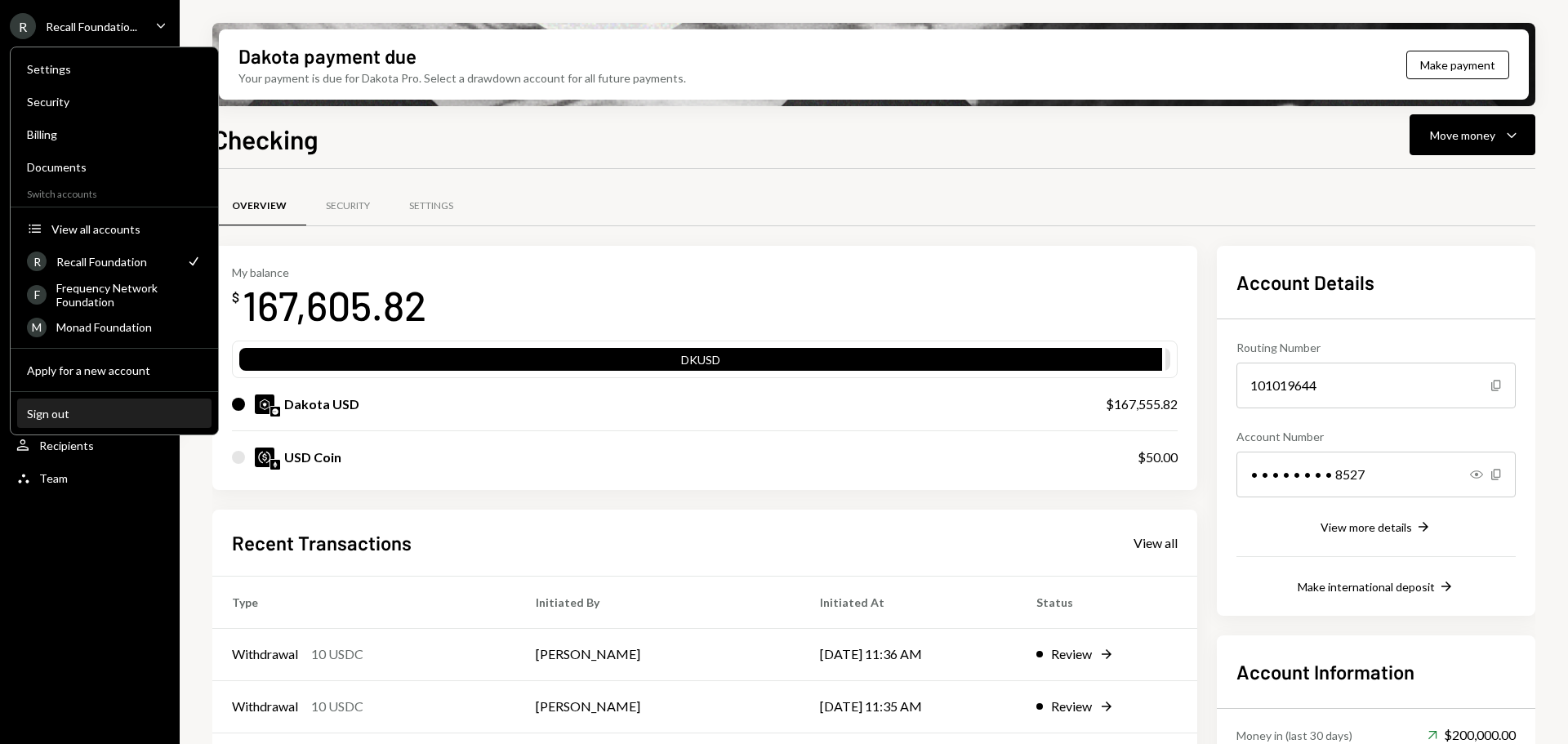
click at [116, 419] on div "Sign out" at bounding box center [114, 413] width 175 height 13
